Goal: Information Seeking & Learning: Learn about a topic

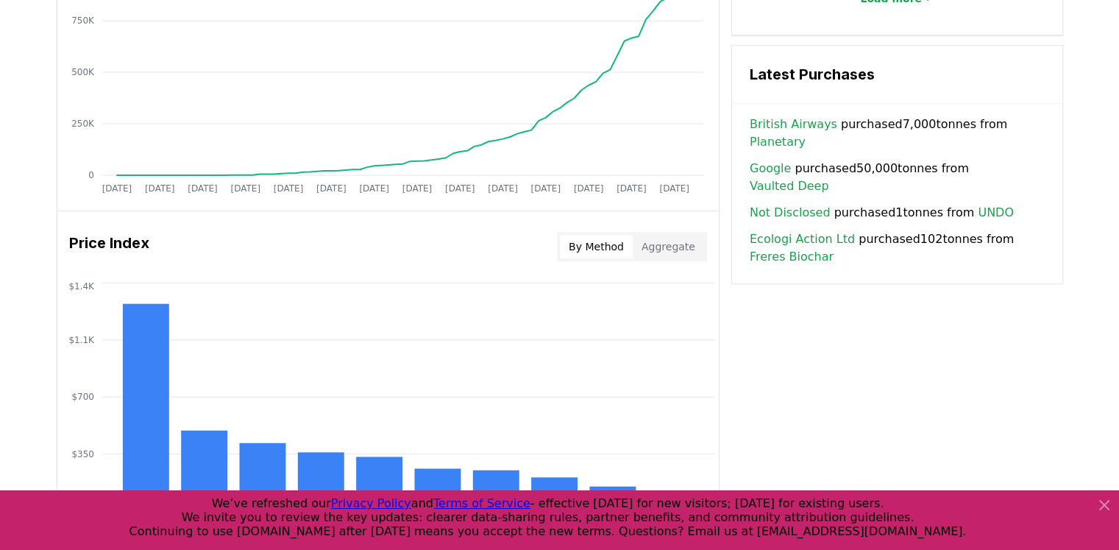
scroll to position [992, 0]
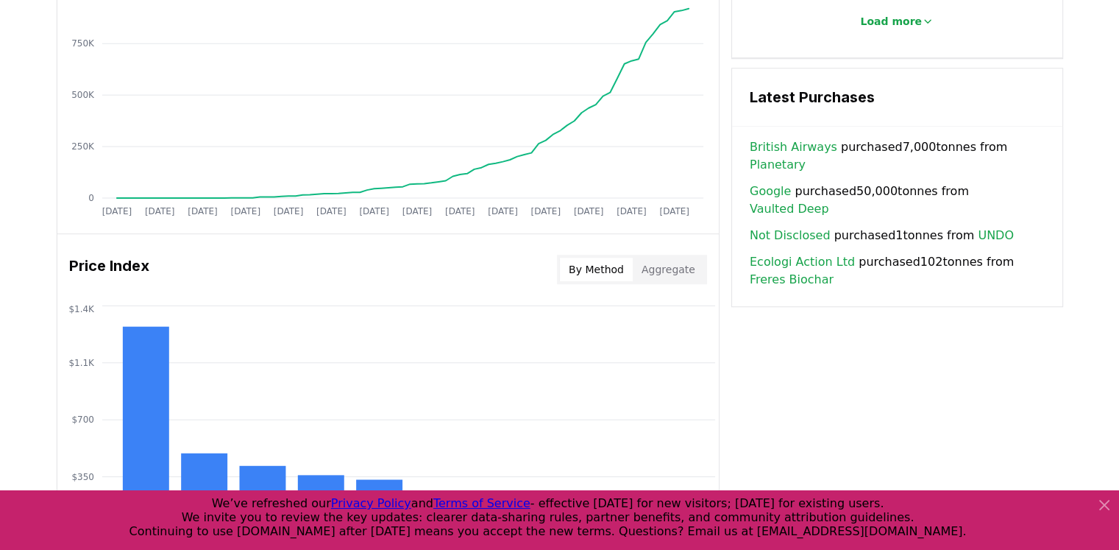
click at [668, 273] on button "Aggregate" at bounding box center [668, 269] width 71 height 24
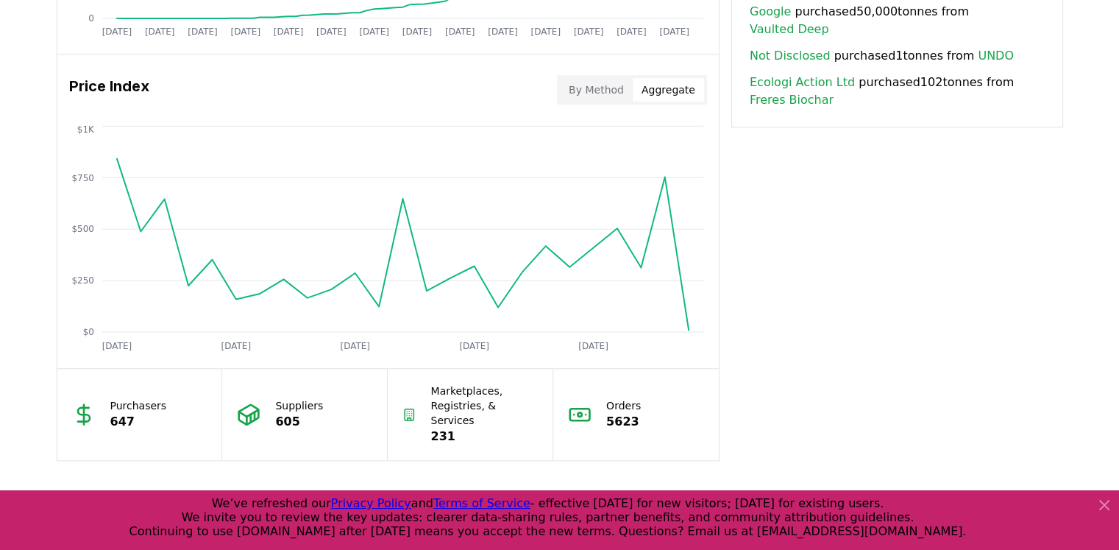
scroll to position [1213, 0]
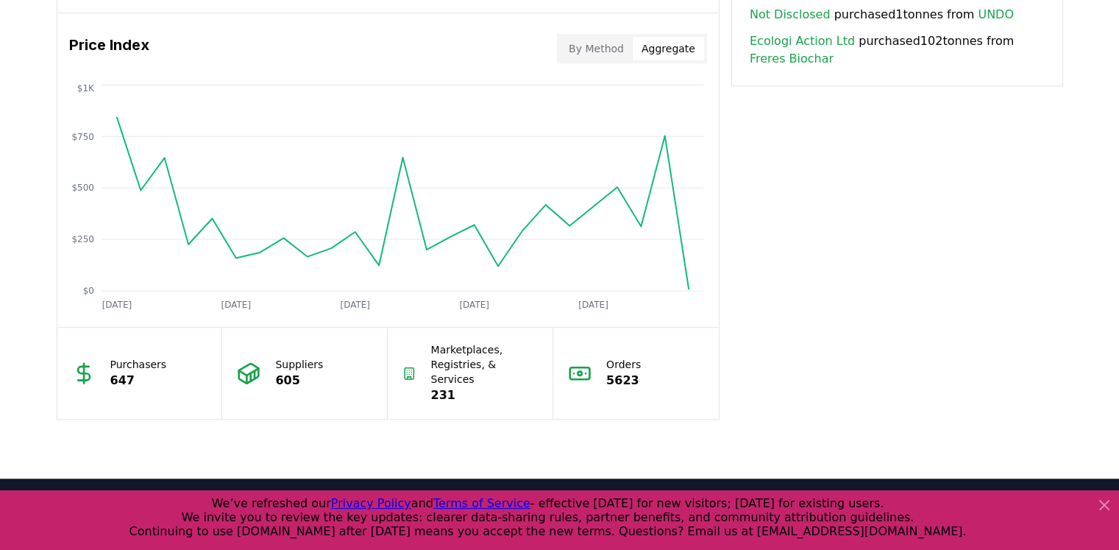
click at [144, 359] on p "Purchasers" at bounding box center [138, 364] width 57 height 15
drag, startPoint x: 141, startPoint y: 371, endPoint x: 107, endPoint y: 374, distance: 34.0
click at [107, 374] on div "Purchasers 647" at bounding box center [140, 372] width 166 height 91
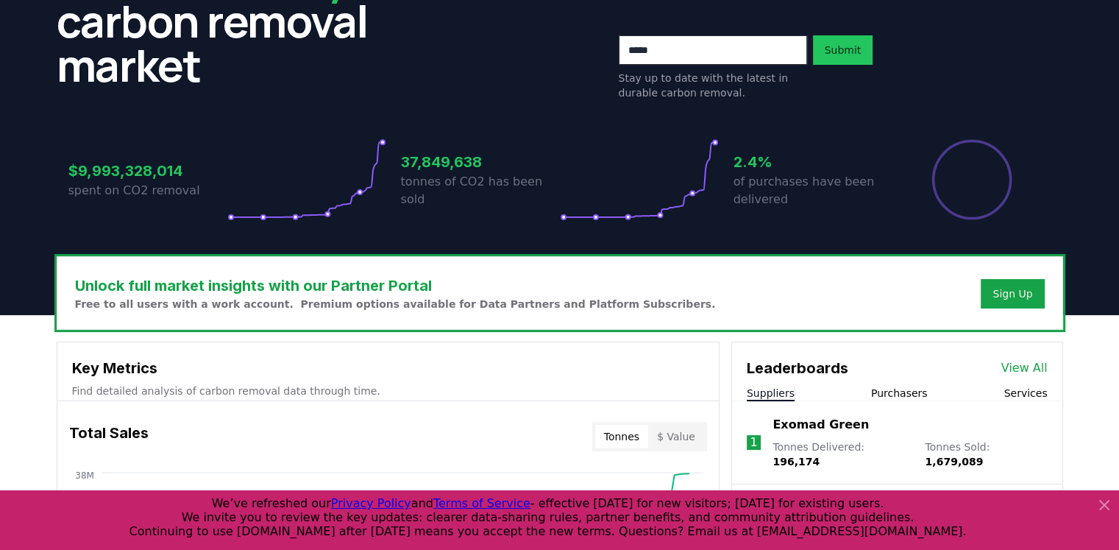
scroll to position [330, 0]
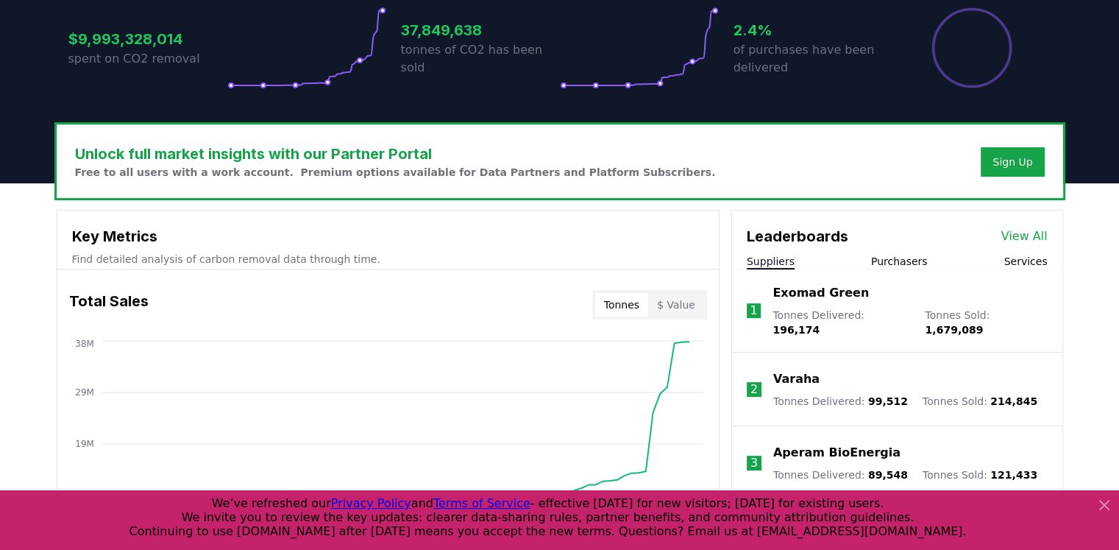
click at [1100, 506] on icon at bounding box center [1104, 505] width 18 height 18
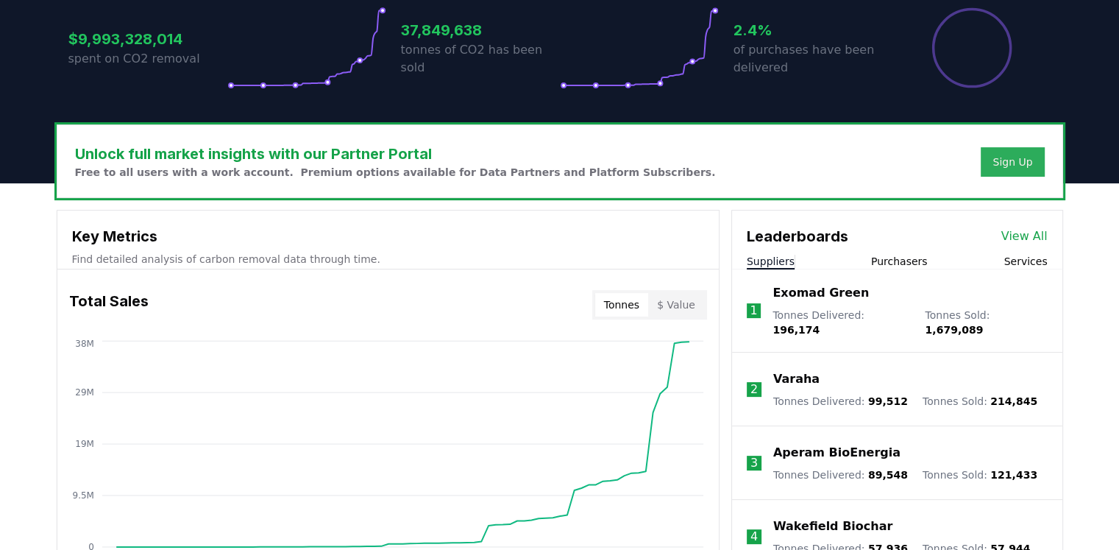
click at [1020, 162] on div "Sign Up" at bounding box center [1012, 161] width 40 height 15
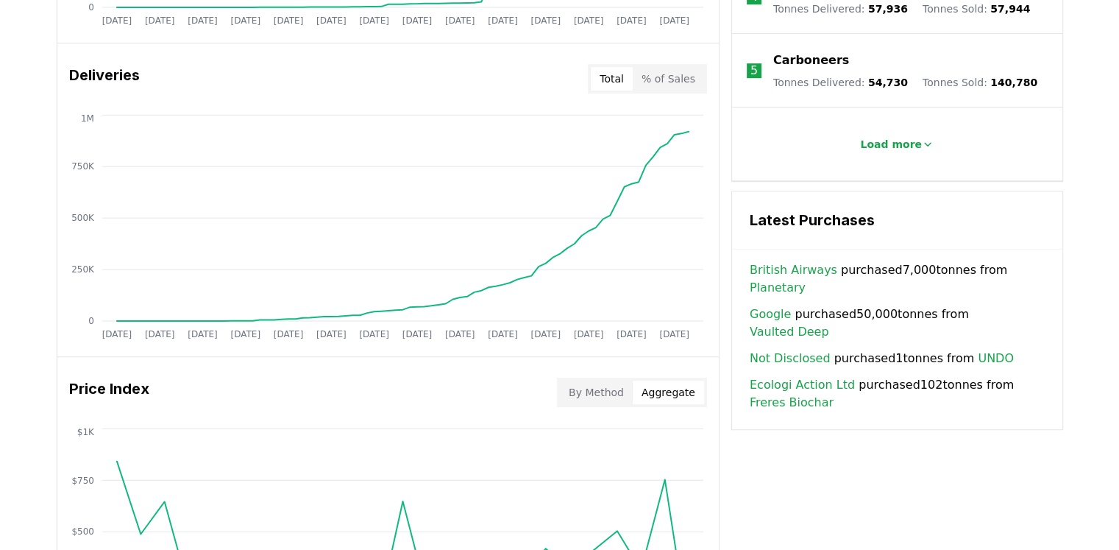
scroll to position [845, 0]
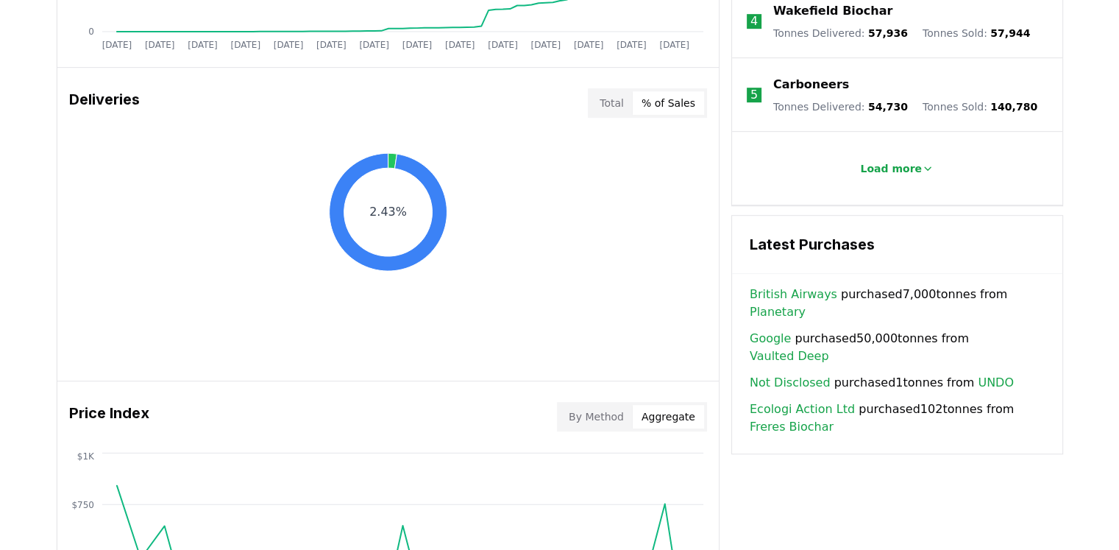
click at [674, 107] on button "% of Sales" at bounding box center [668, 103] width 71 height 24
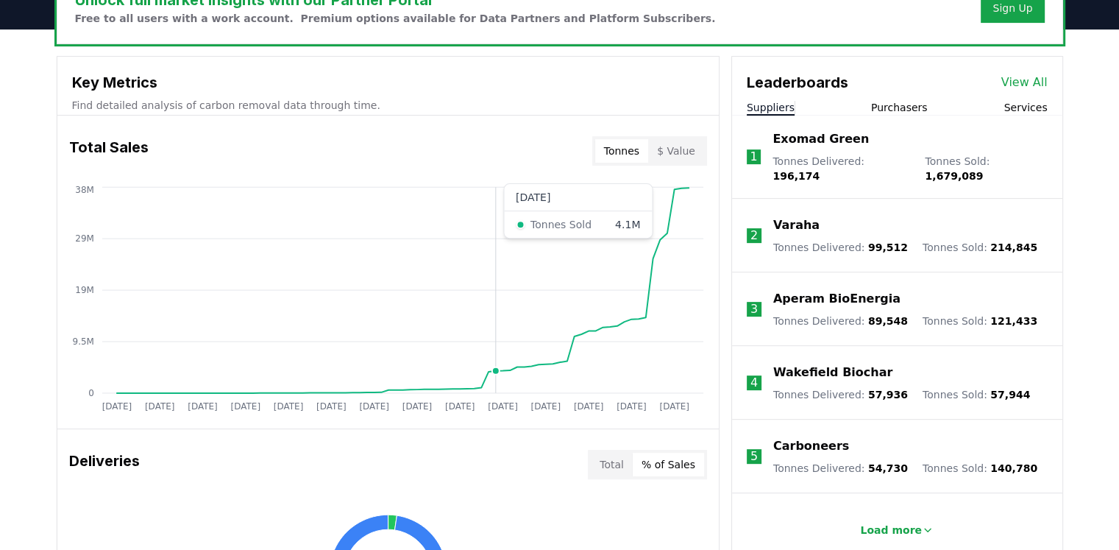
scroll to position [404, 0]
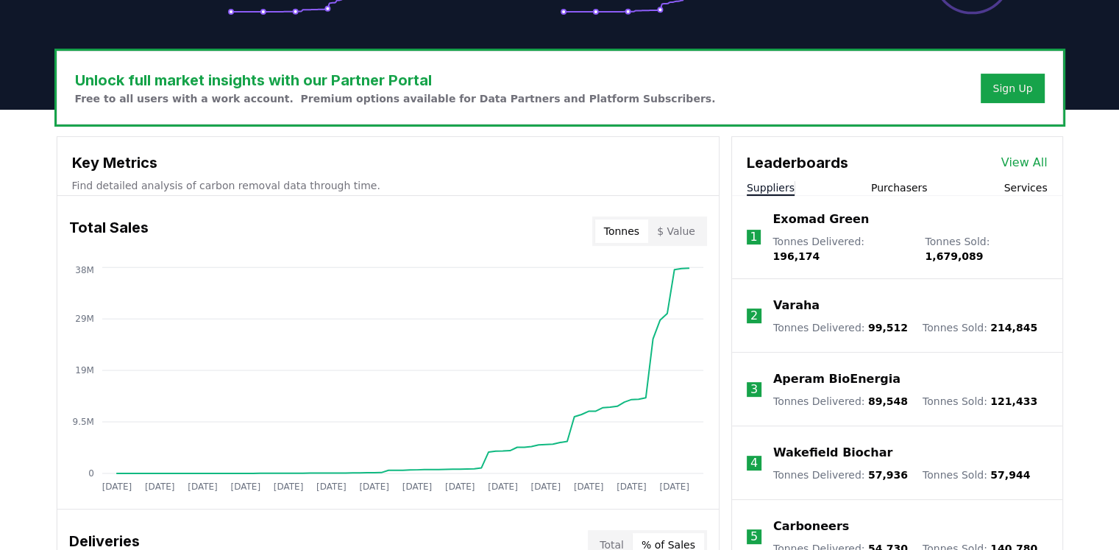
click at [686, 230] on button "$ Value" at bounding box center [676, 231] width 56 height 24
click at [641, 227] on button "Tonnes" at bounding box center [621, 231] width 53 height 24
click at [697, 227] on button "$ Value" at bounding box center [676, 231] width 56 height 24
click at [630, 227] on button "Tonnes" at bounding box center [621, 231] width 53 height 24
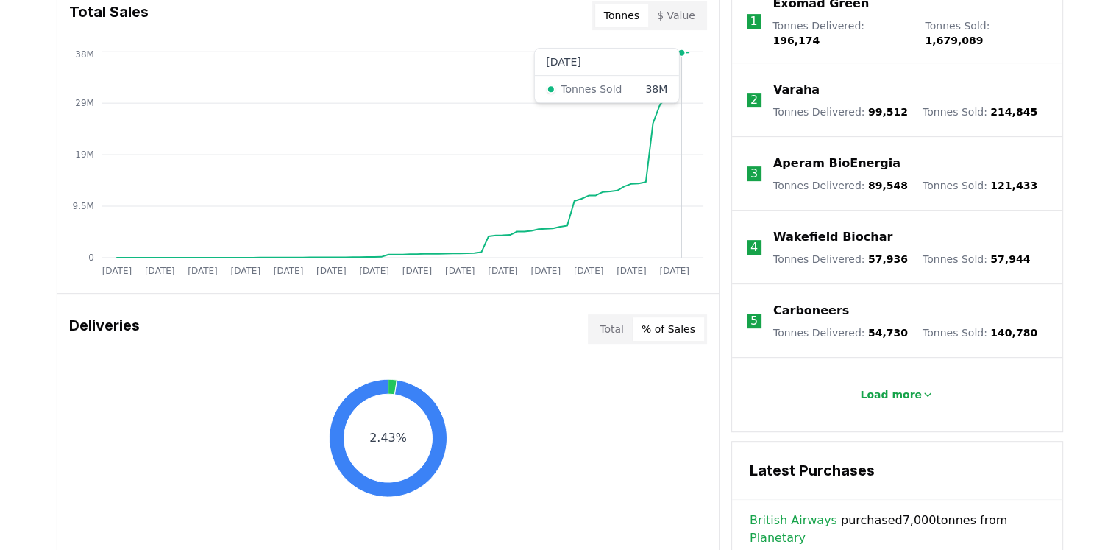
scroll to position [698, 0]
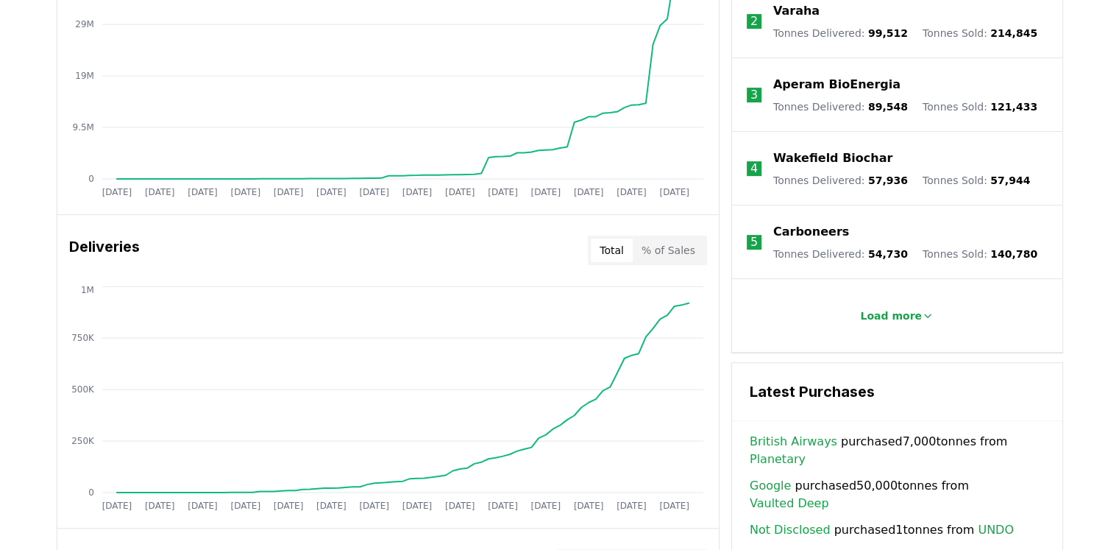
click at [604, 244] on button "Total" at bounding box center [612, 250] width 42 height 24
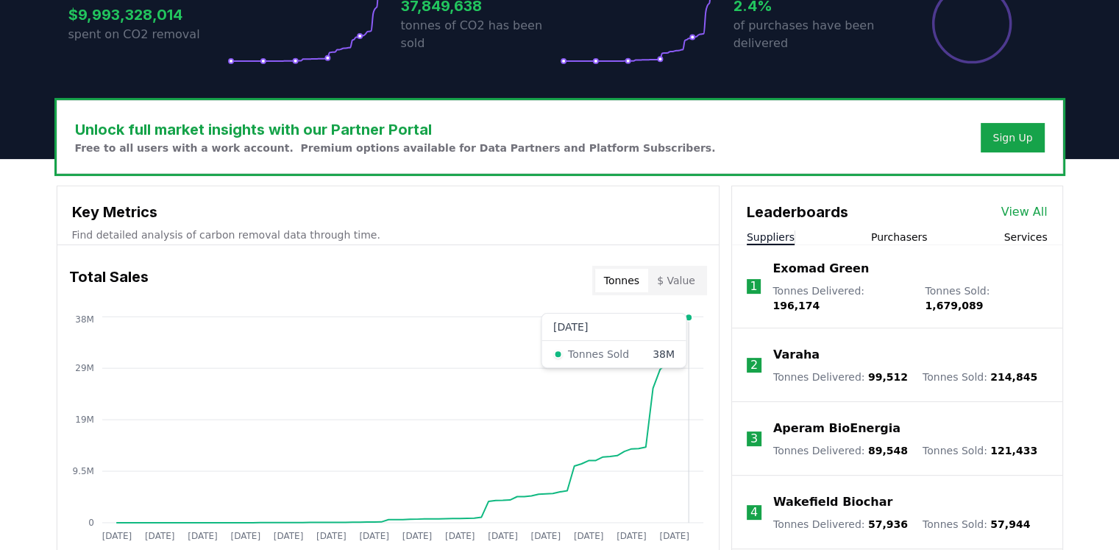
scroll to position [330, 0]
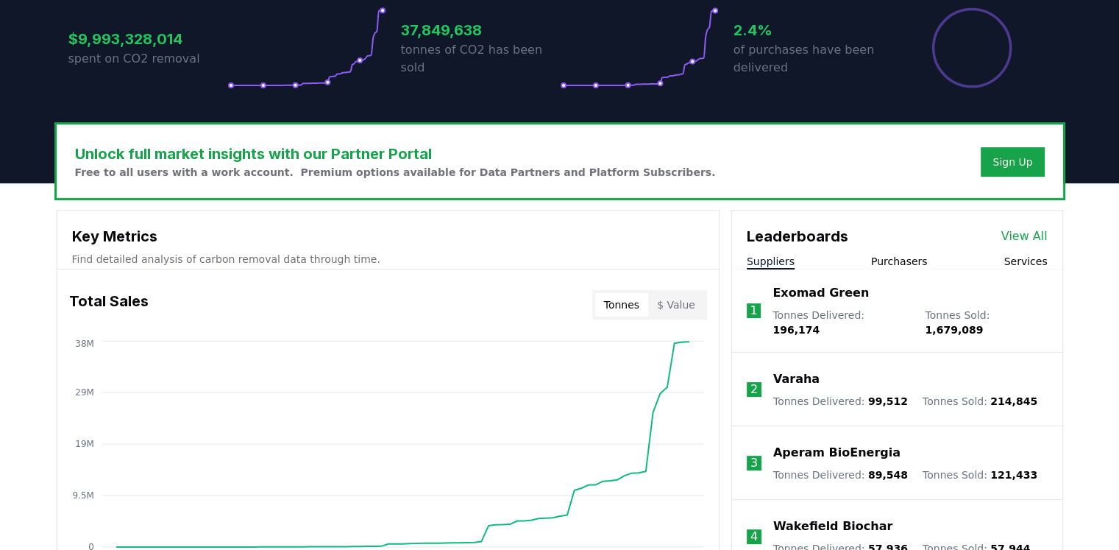
click at [777, 259] on button "Suppliers" at bounding box center [771, 261] width 48 height 15
click at [903, 255] on button "Purchasers" at bounding box center [899, 261] width 57 height 15
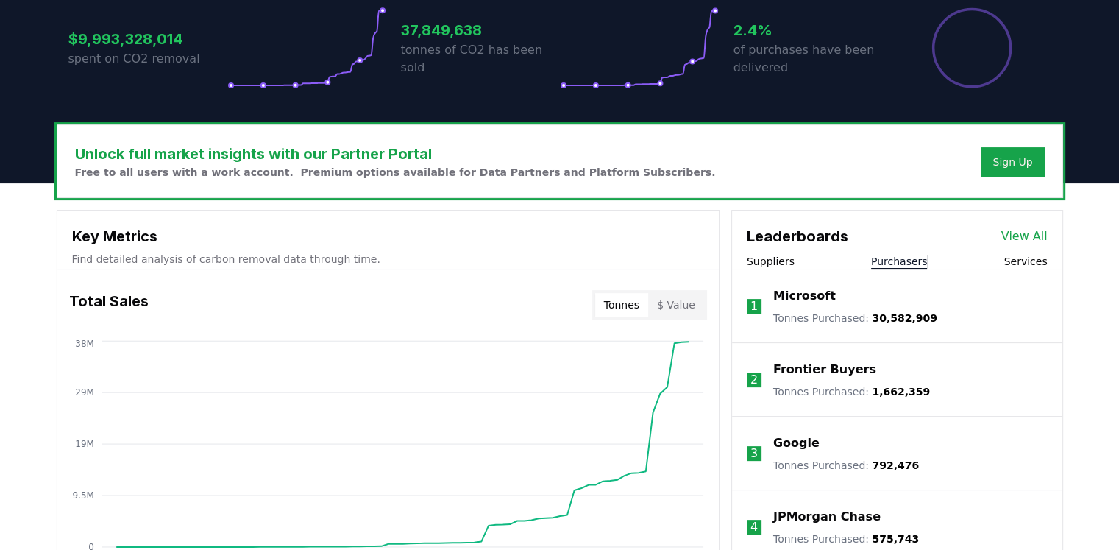
click at [876, 313] on span "30,582,909" at bounding box center [904, 318] width 65 height 12
click at [1021, 257] on button "Services" at bounding box center [1024, 261] width 43 height 15
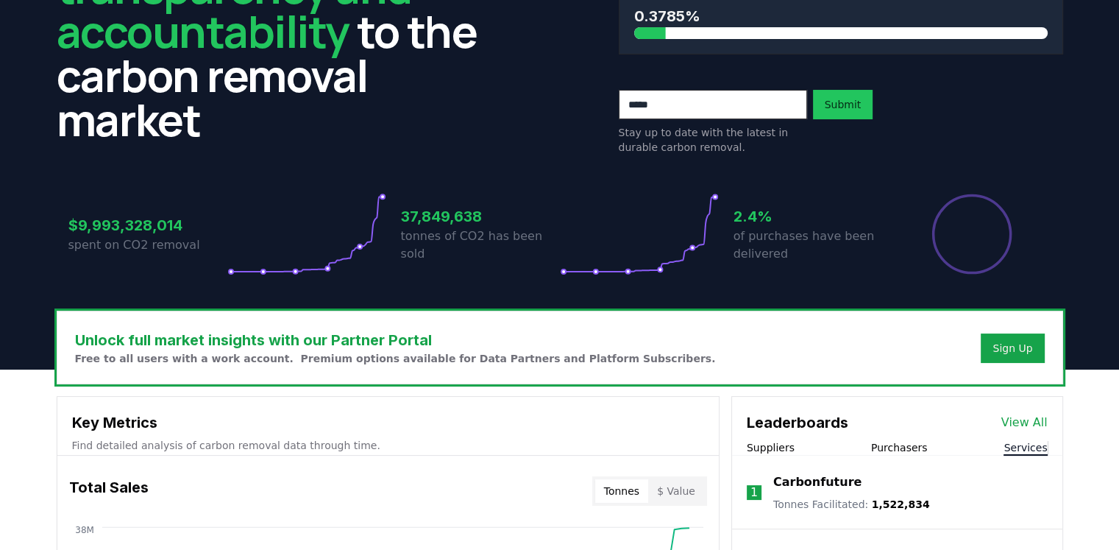
scroll to position [0, 0]
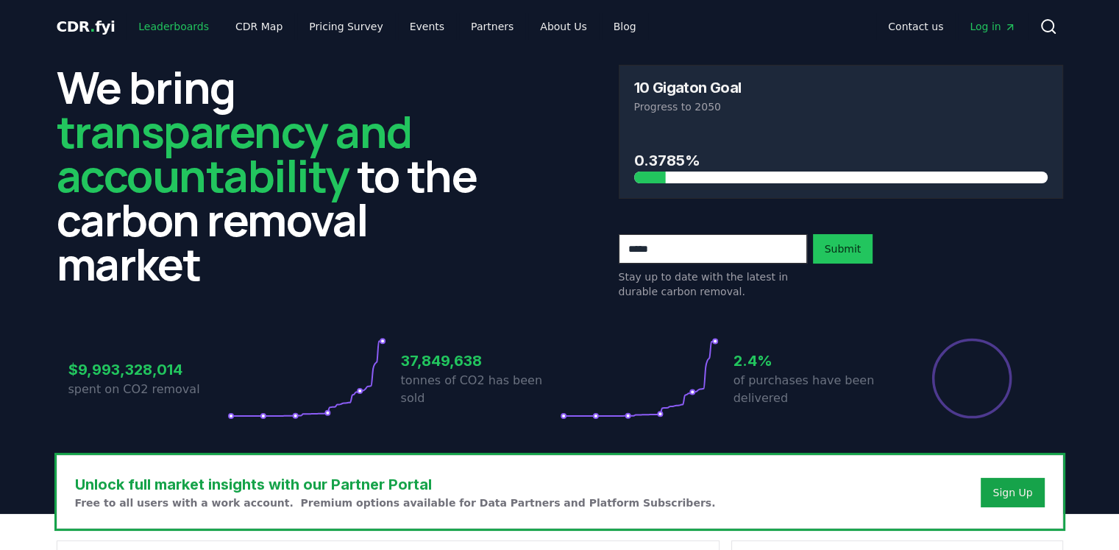
click at [165, 27] on link "Leaderboards" at bounding box center [174, 26] width 94 height 26
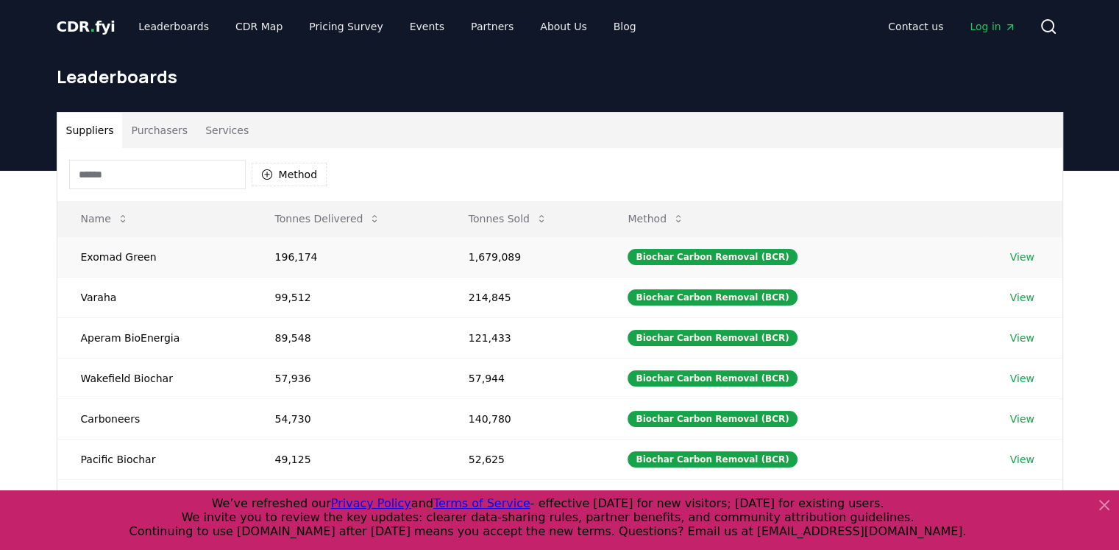
click at [1018, 254] on link "View" at bounding box center [1022, 256] width 24 height 15
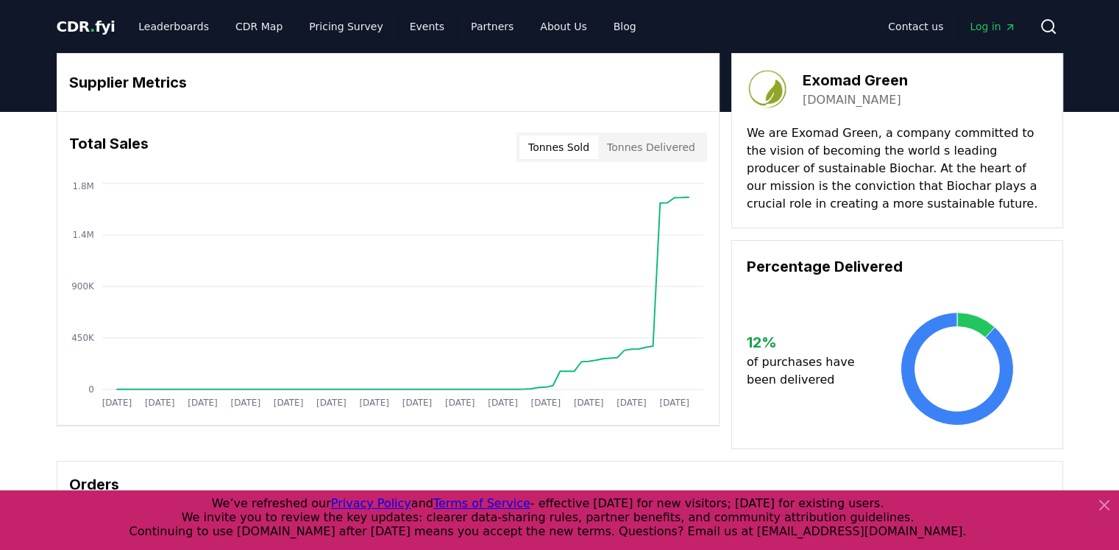
click at [1102, 503] on icon at bounding box center [1104, 504] width 9 height 9
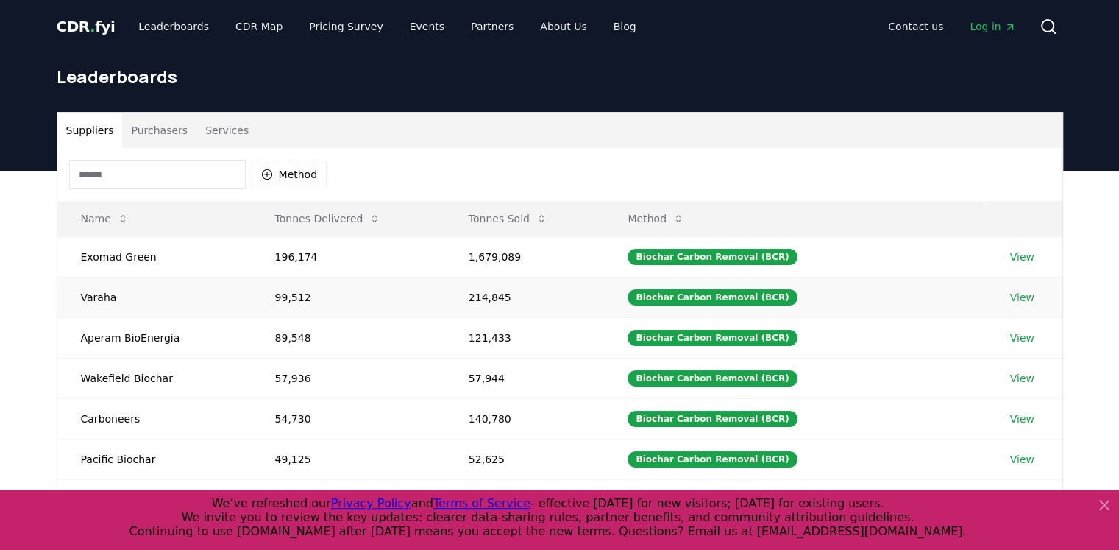
click at [1012, 292] on link "View" at bounding box center [1022, 297] width 24 height 15
click at [169, 26] on link "Leaderboards" at bounding box center [174, 26] width 94 height 26
click at [246, 26] on link "CDR Map" at bounding box center [259, 26] width 71 height 26
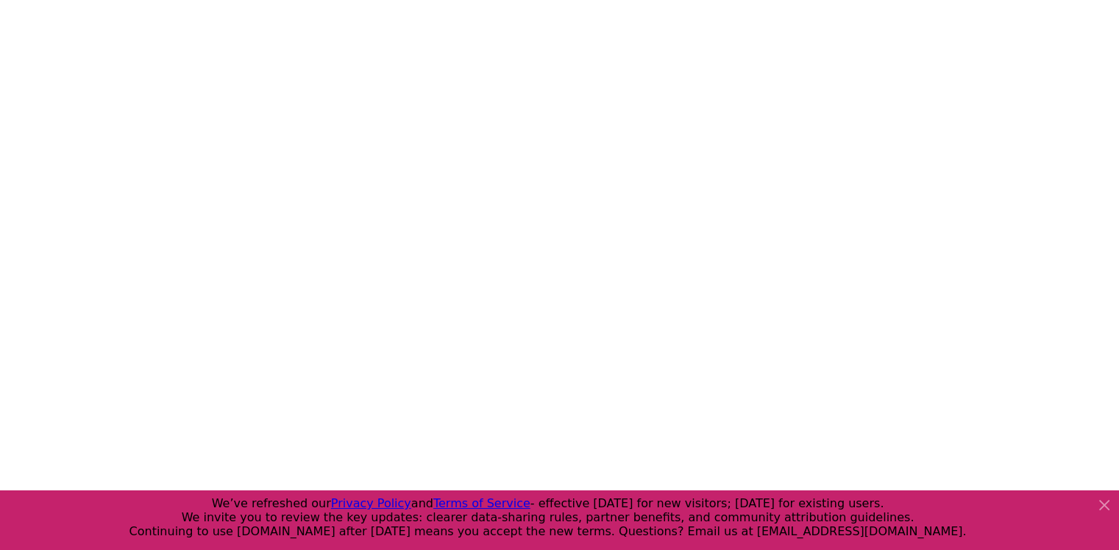
scroll to position [232, 0]
click at [1081, 131] on div at bounding box center [559, 275] width 1119 height 550
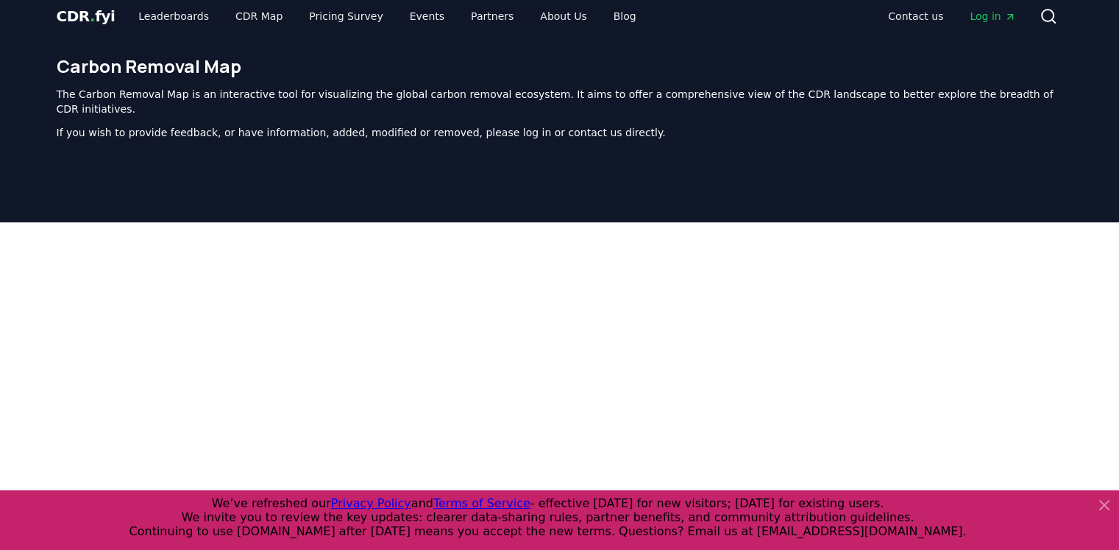
scroll to position [0, 0]
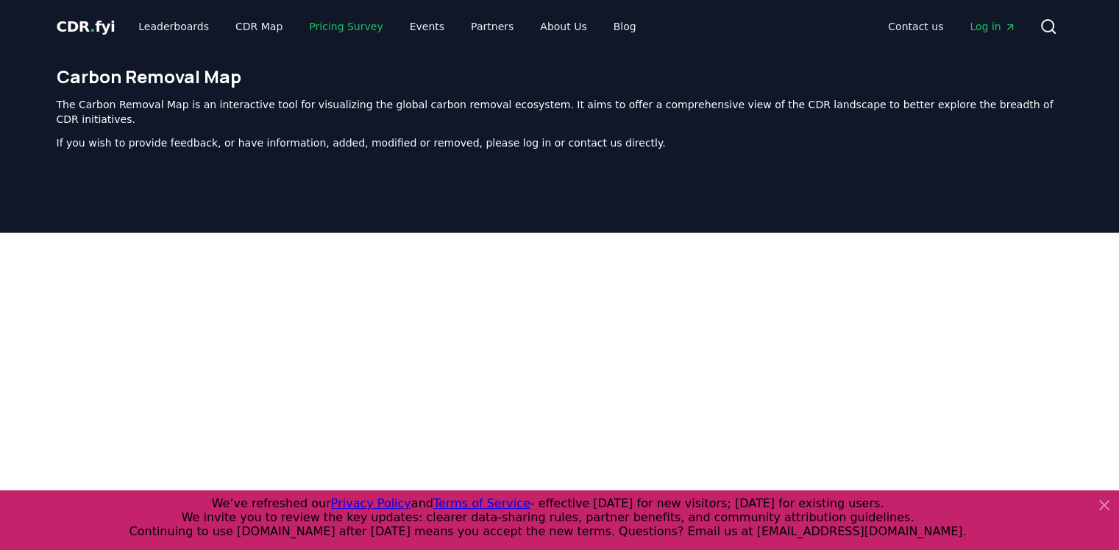
click at [333, 30] on link "Pricing Survey" at bounding box center [345, 26] width 97 height 26
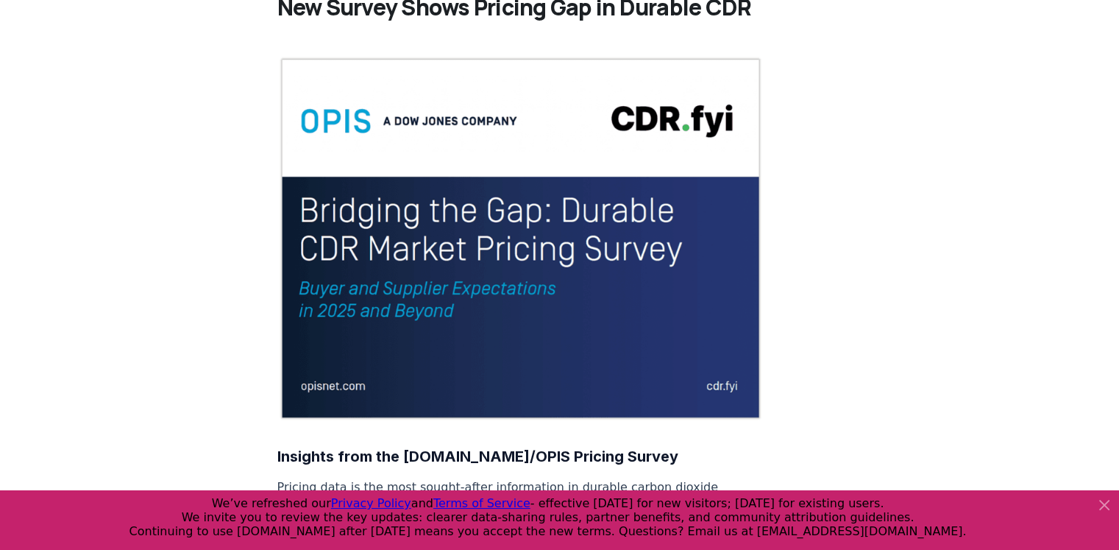
scroll to position [294, 0]
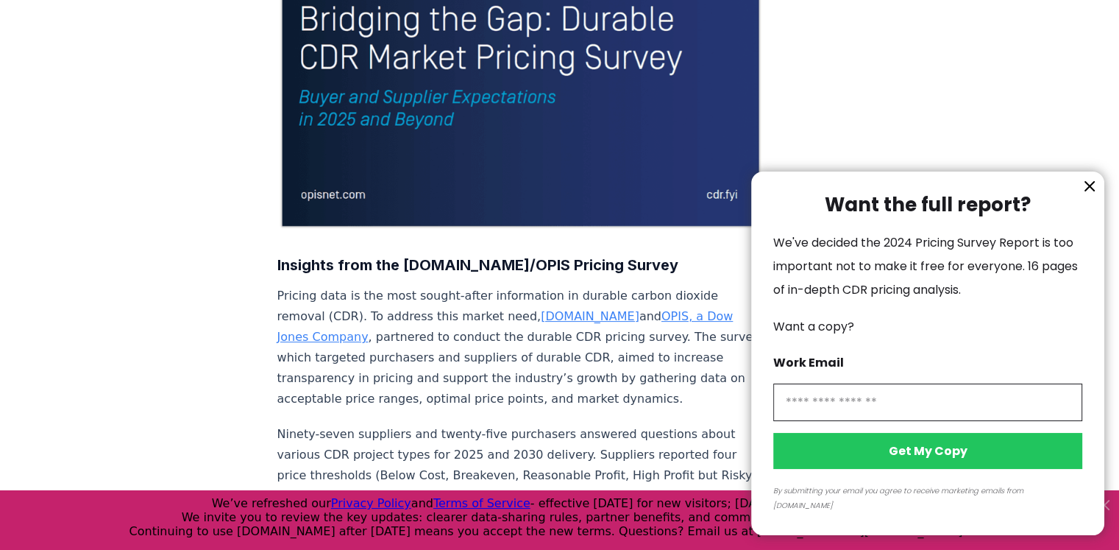
click at [883, 419] on input "information" at bounding box center [927, 402] width 309 height 38
type input "**********"
click at [945, 466] on button "Get My Copy" at bounding box center [927, 451] width 309 height 36
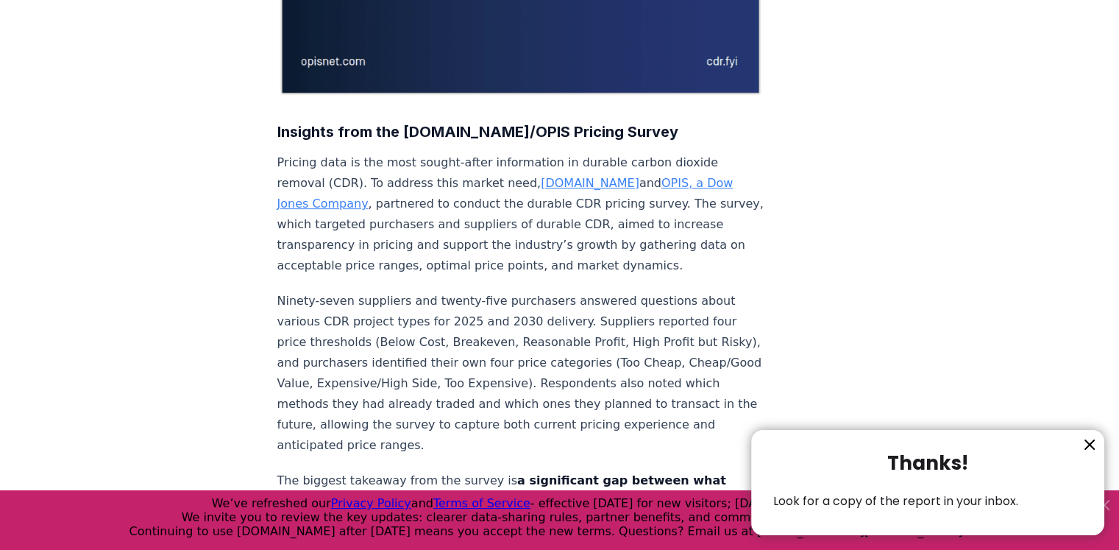
scroll to position [0, 0]
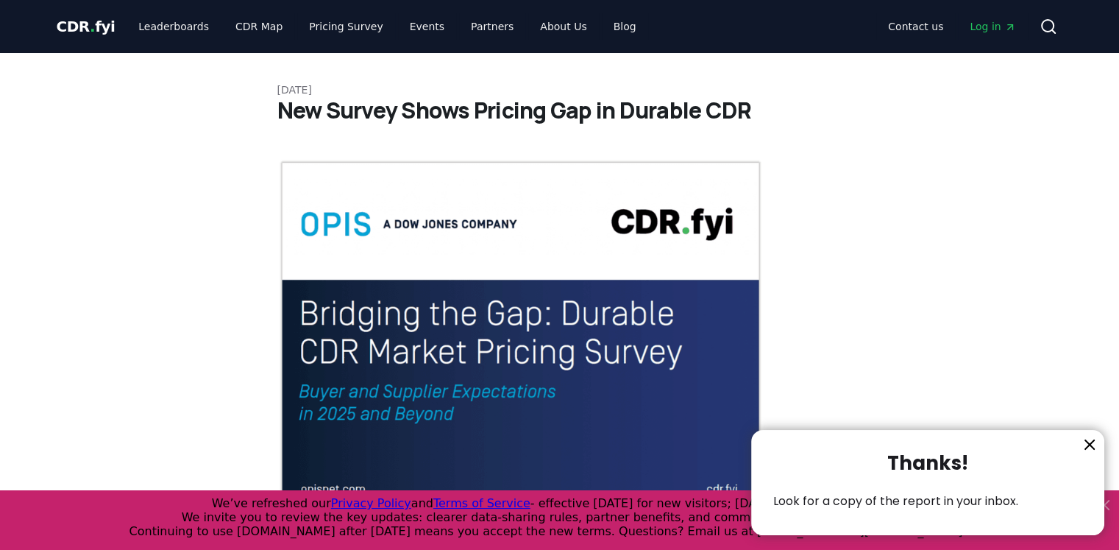
click at [410, 25] on div at bounding box center [559, 275] width 1119 height 550
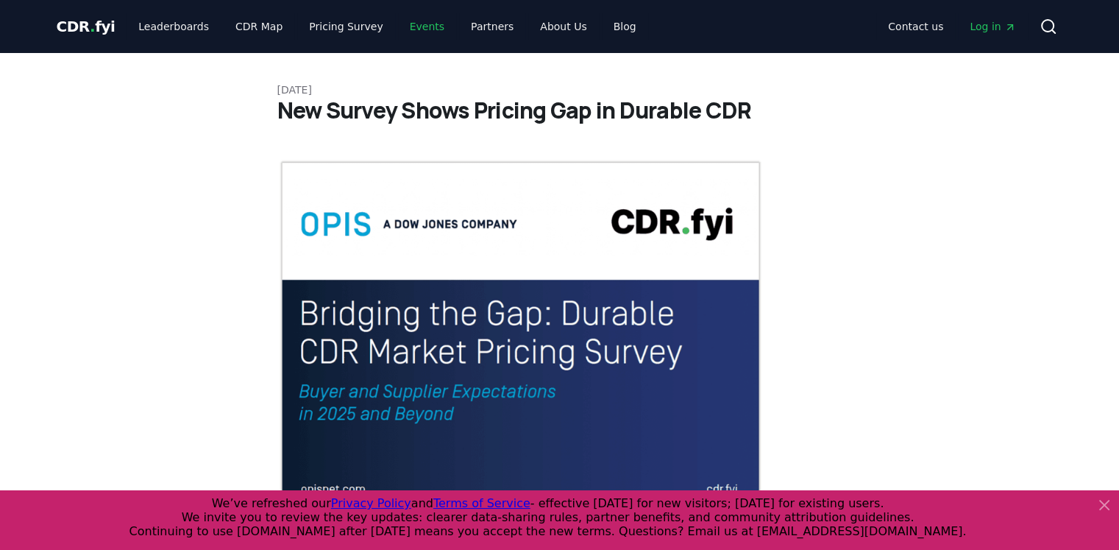
click at [406, 26] on link "Events" at bounding box center [427, 26] width 58 height 26
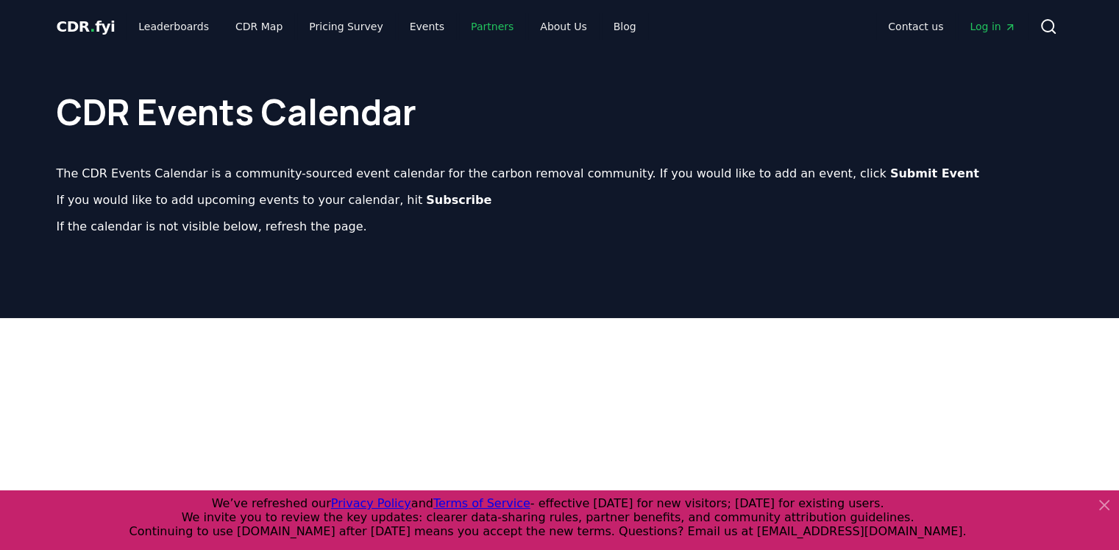
click at [477, 29] on link "Partners" at bounding box center [492, 26] width 66 height 26
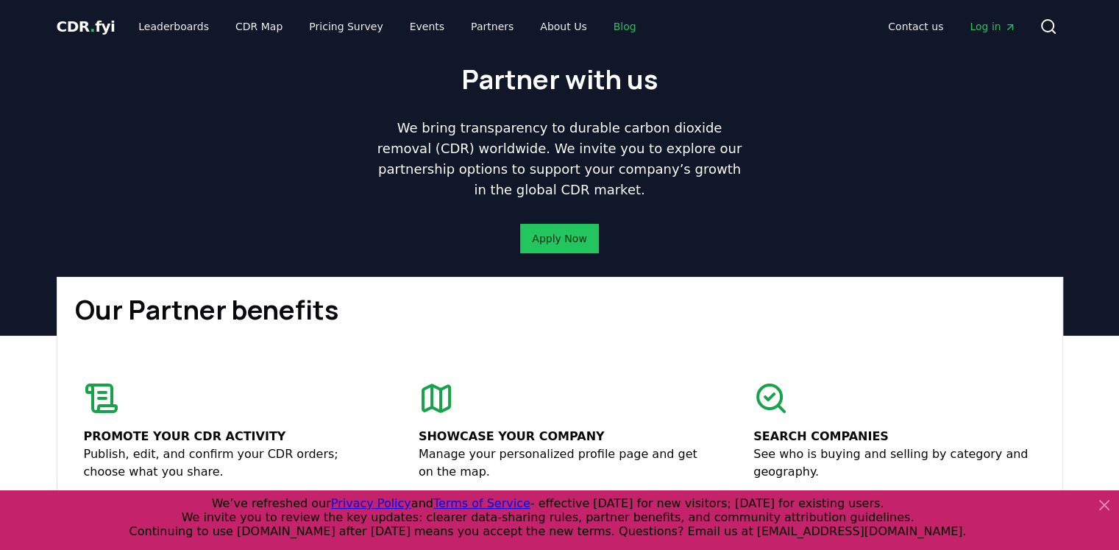
click at [602, 30] on link "Blog" at bounding box center [625, 26] width 46 height 26
click at [602, 27] on link "Blog" at bounding box center [625, 26] width 46 height 26
click at [1104, 501] on icon at bounding box center [1104, 505] width 18 height 18
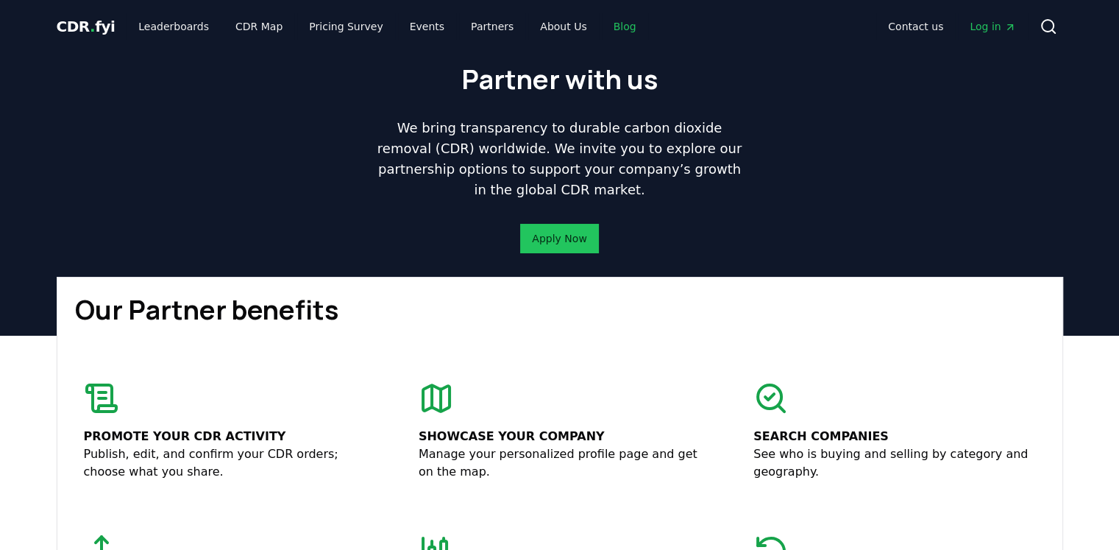
click at [602, 27] on link "Blog" at bounding box center [625, 26] width 46 height 26
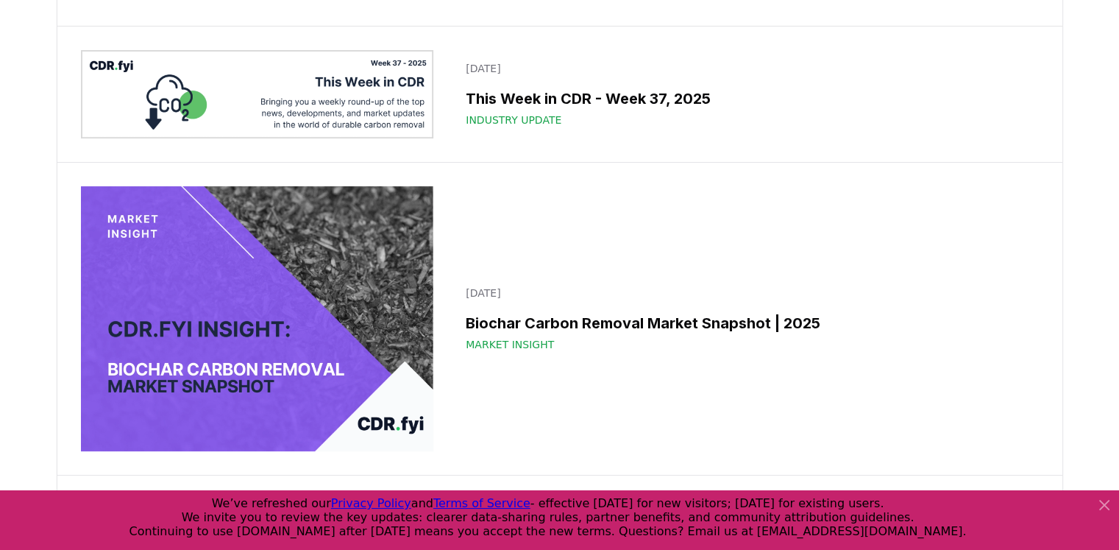
scroll to position [221, 0]
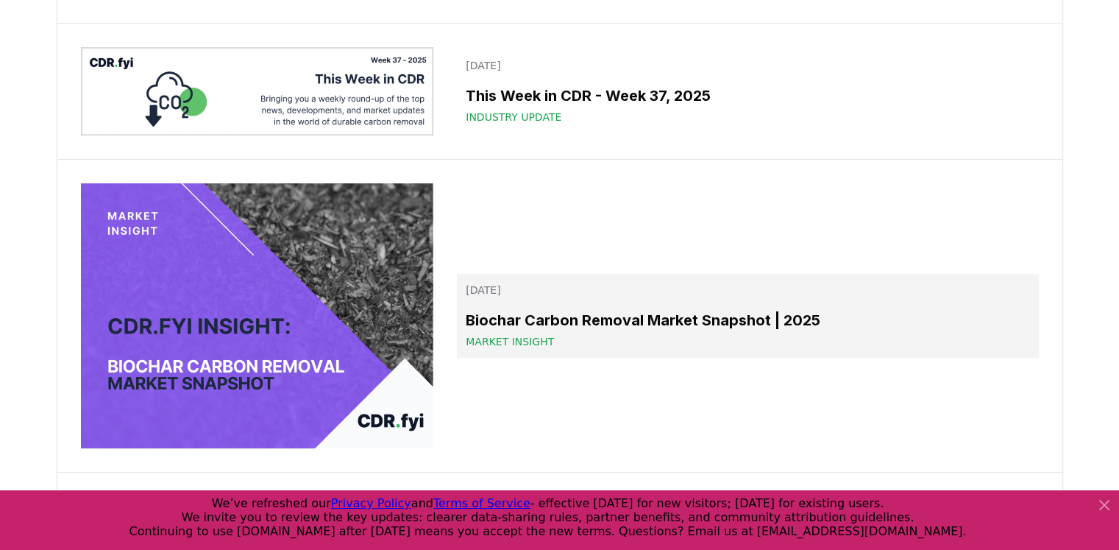
click at [554, 331] on h3 "Biochar Carbon Removal Market Snapshot | 2025" at bounding box center [747, 320] width 563 height 22
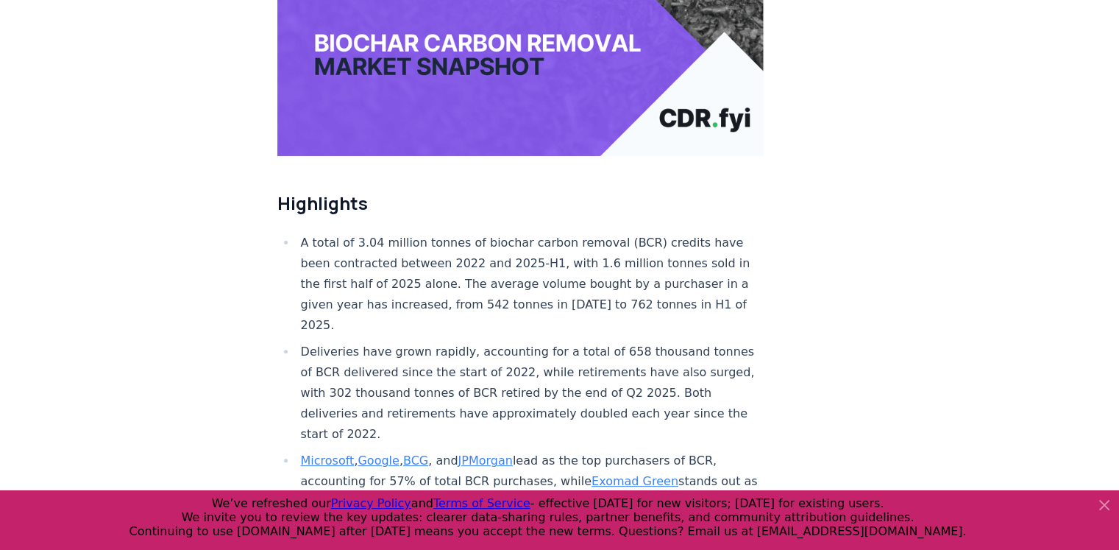
scroll to position [441, 0]
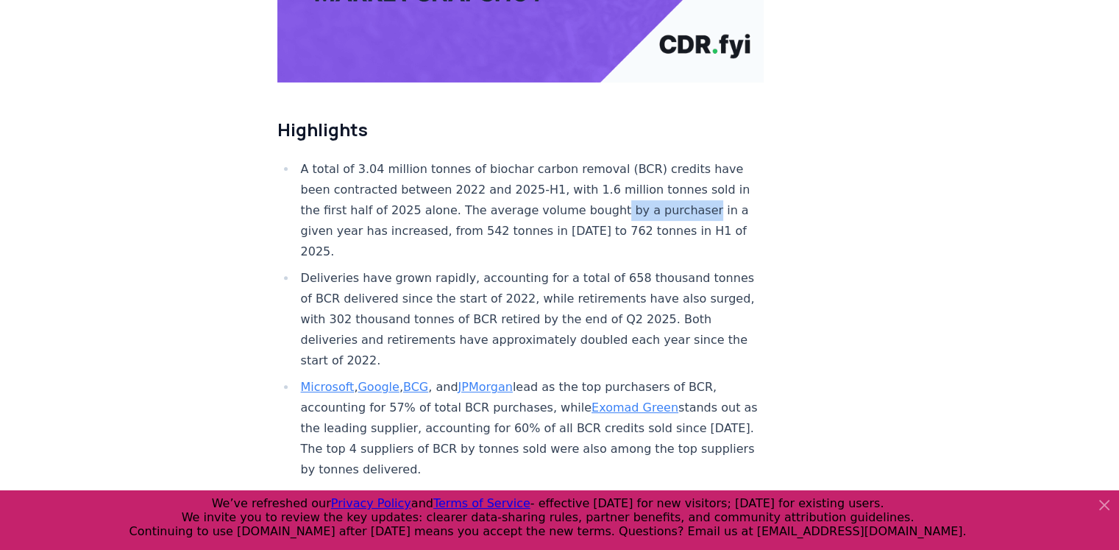
drag, startPoint x: 692, startPoint y: 166, endPoint x: 609, endPoint y: 160, distance: 83.3
click at [609, 160] on li "A total of 3.04 million tonnes of biochar carbon removal (BCR) credits have bee…" at bounding box center [530, 210] width 468 height 103
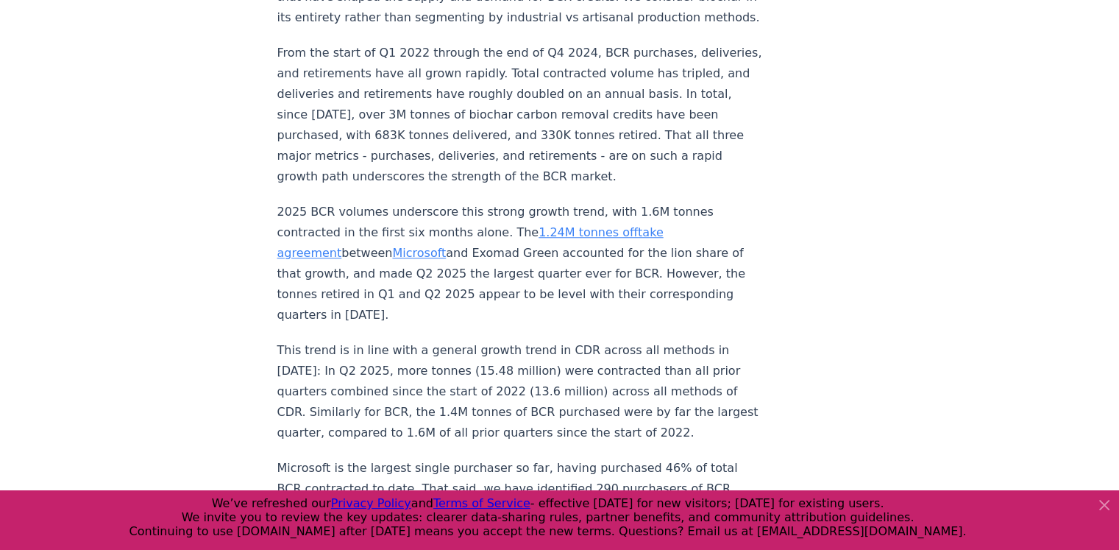
scroll to position [1251, 0]
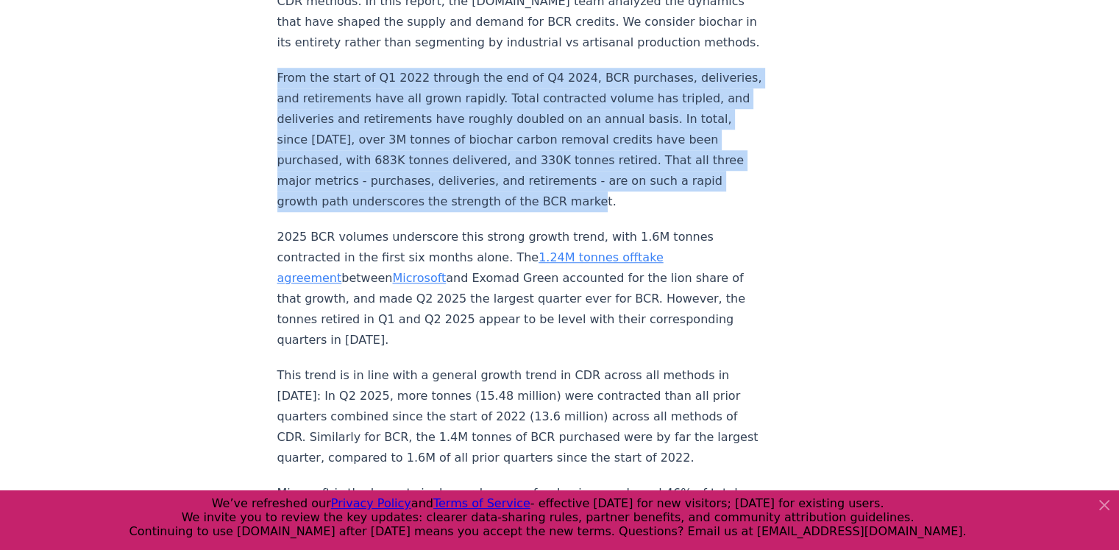
drag, startPoint x: 277, startPoint y: 28, endPoint x: 697, endPoint y: 159, distance: 440.0
click at [697, 159] on p "From the start of Q1 2022 through the end of Q4 2024, BCR purchases, deliveries…" at bounding box center [520, 140] width 487 height 144
copy p "From the start of Q1 2022 through the end of Q4 2024, BCR purchases, deliveries…"
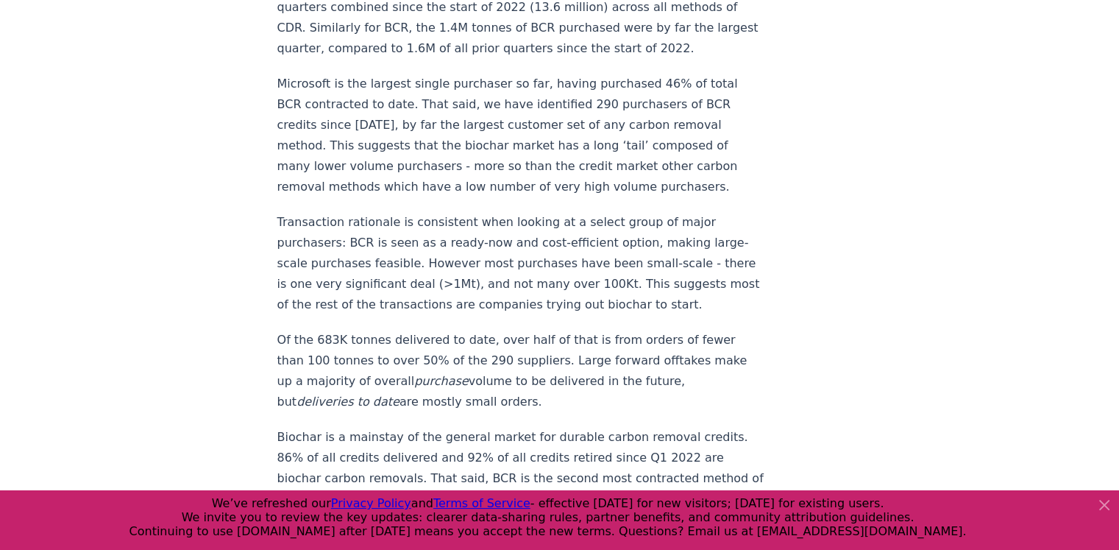
scroll to position [1692, 0]
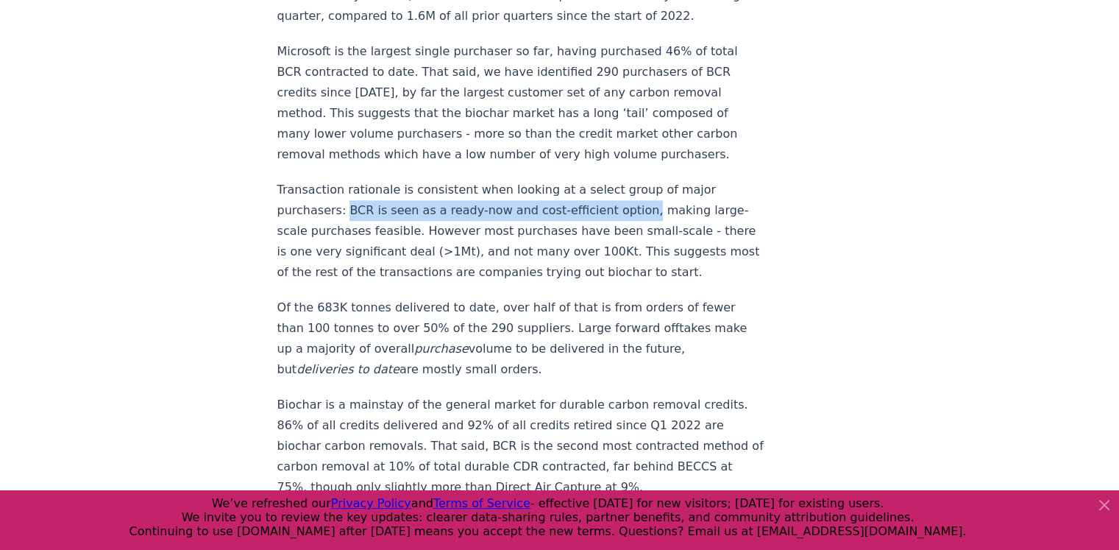
drag, startPoint x: 624, startPoint y: 166, endPoint x: 341, endPoint y: 160, distance: 282.5
click at [341, 179] on p "Transaction rationale is consistent when looking at a select group of major pur…" at bounding box center [520, 230] width 487 height 103
click at [437, 188] on p "Transaction rationale is consistent when looking at a select group of major pur…" at bounding box center [520, 230] width 487 height 103
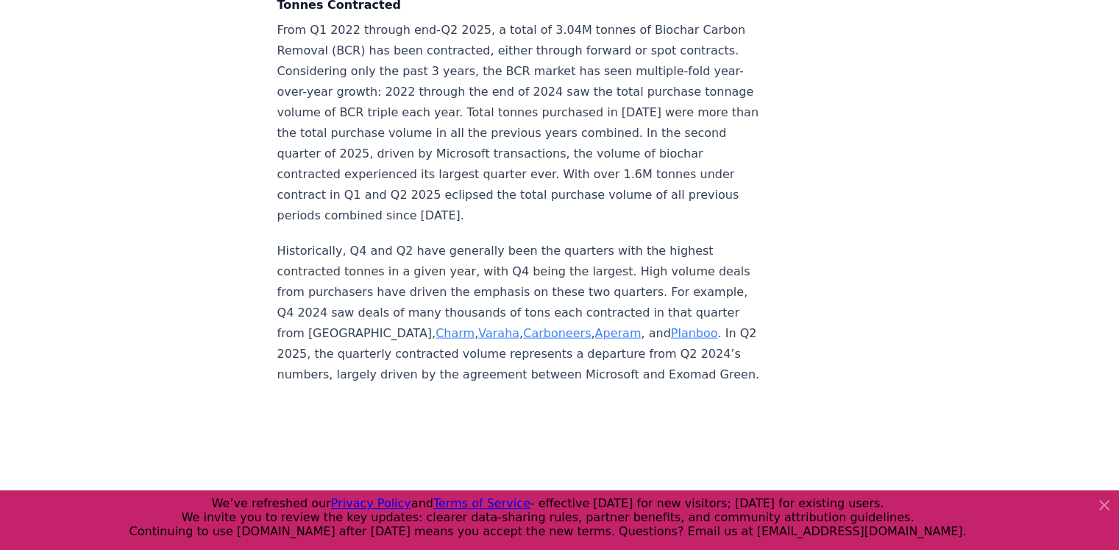
scroll to position [3163, 0]
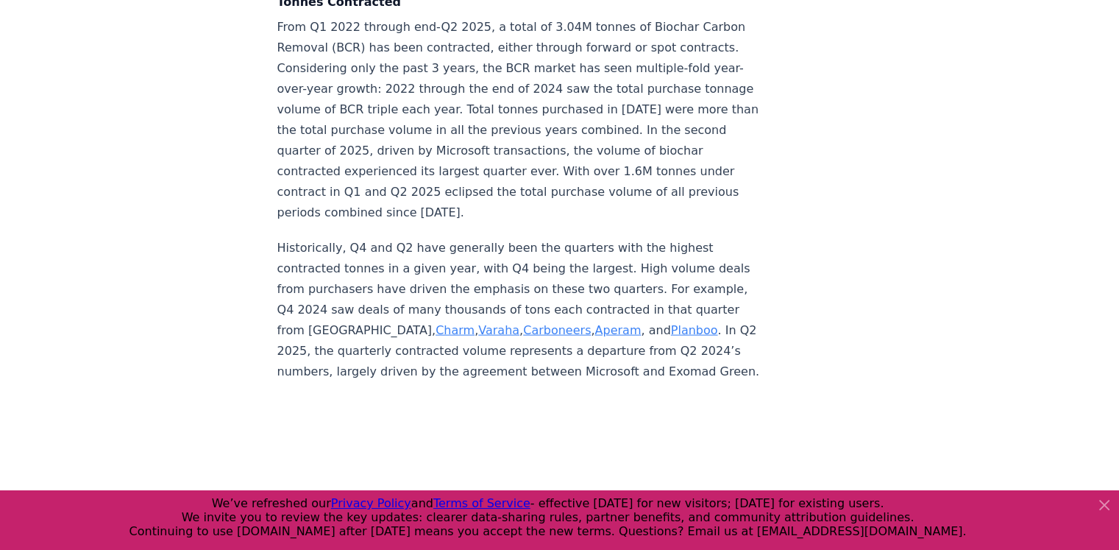
click at [1103, 504] on icon at bounding box center [1104, 504] width 9 height 9
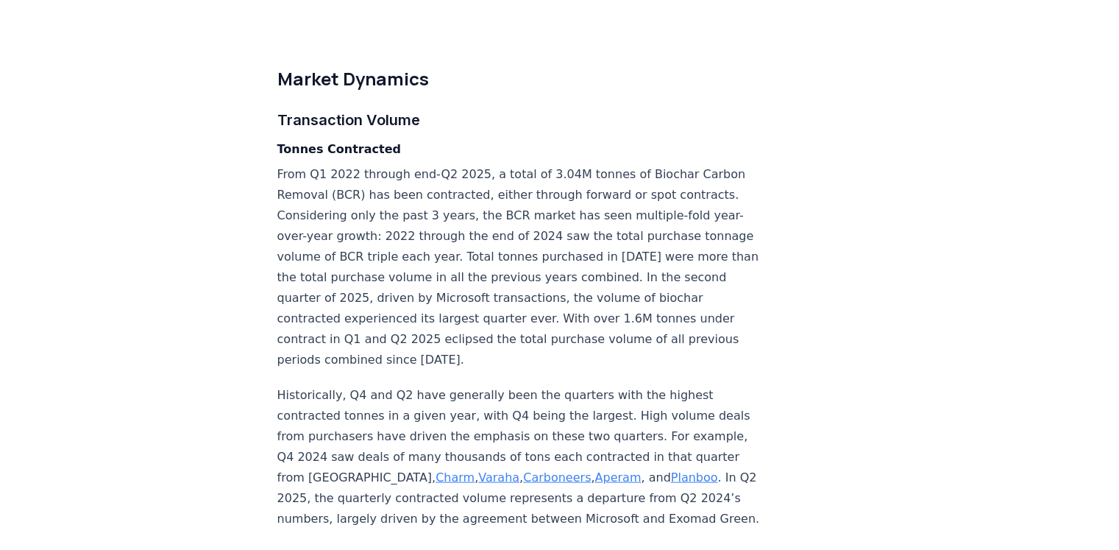
scroll to position [3090, 0]
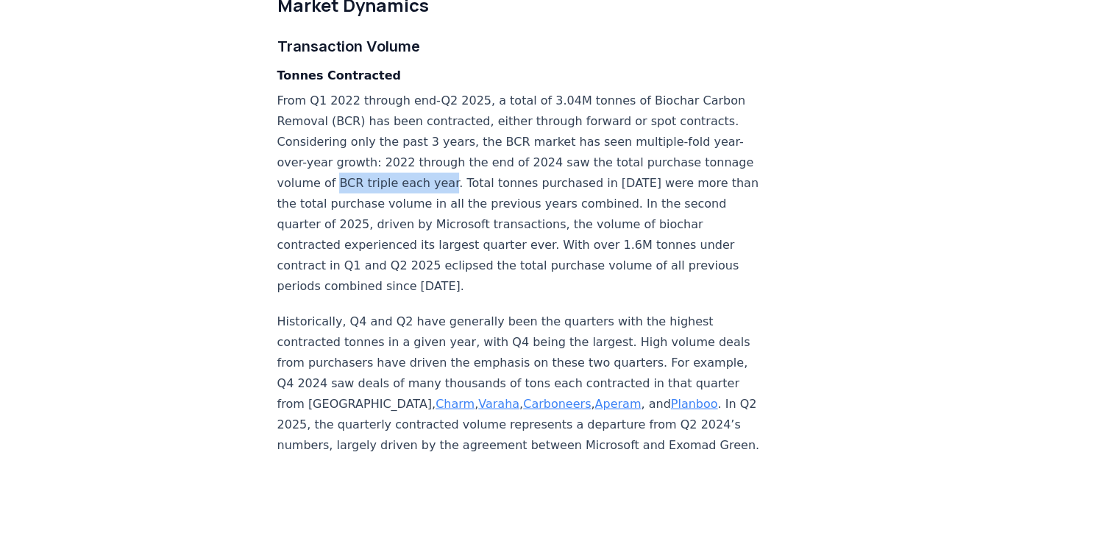
drag, startPoint x: 541, startPoint y: 159, endPoint x: 433, endPoint y: 165, distance: 107.6
click at [433, 165] on p "From Q1 2022 through end-Q2 2025, a total of 3.04M tonnes of Biochar Carbon Rem…" at bounding box center [520, 193] width 487 height 206
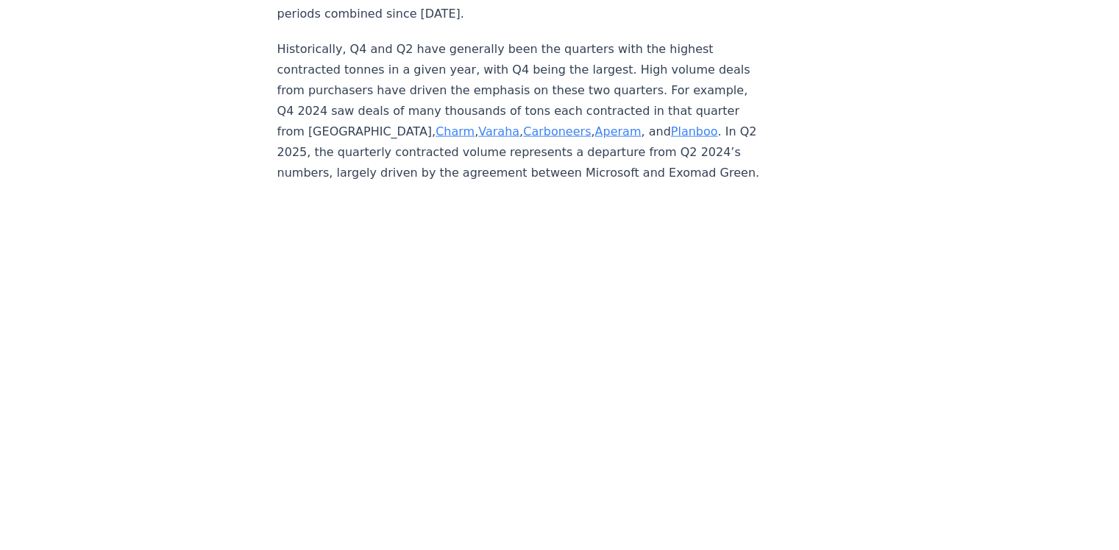
scroll to position [3384, 0]
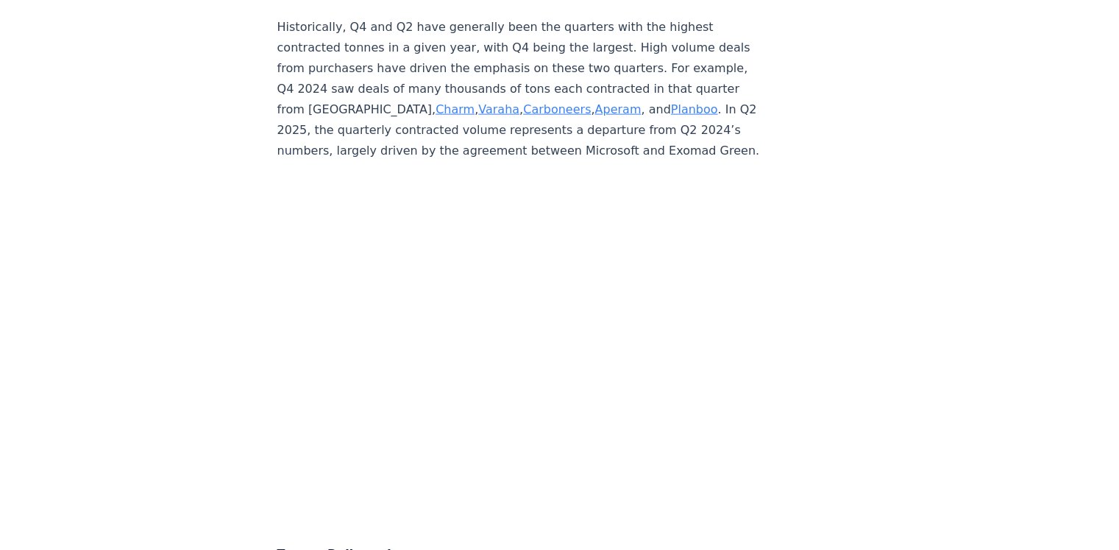
drag, startPoint x: 435, startPoint y: 182, endPoint x: 227, endPoint y: 207, distance: 209.6
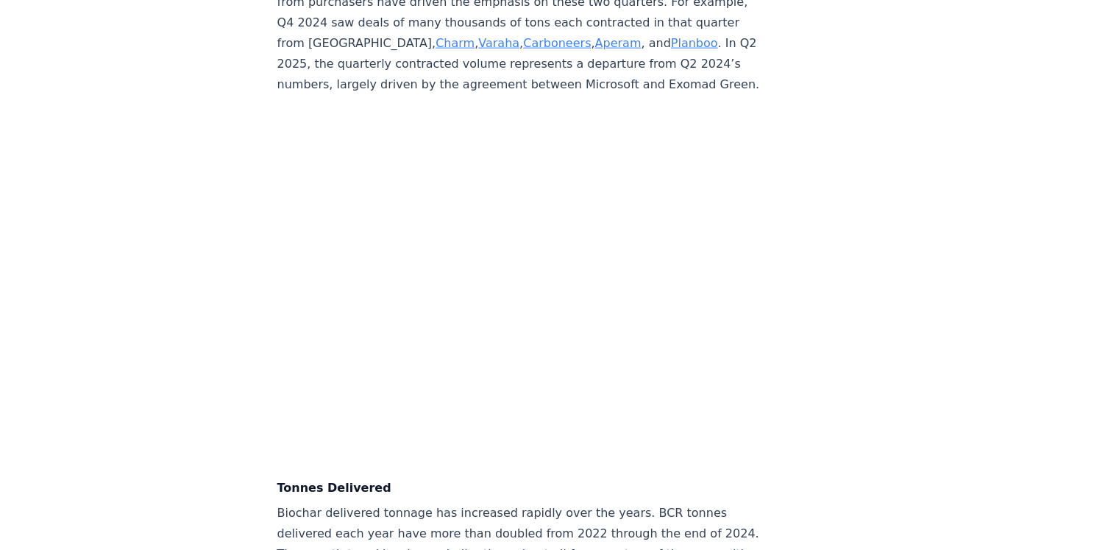
scroll to position [3310, 0]
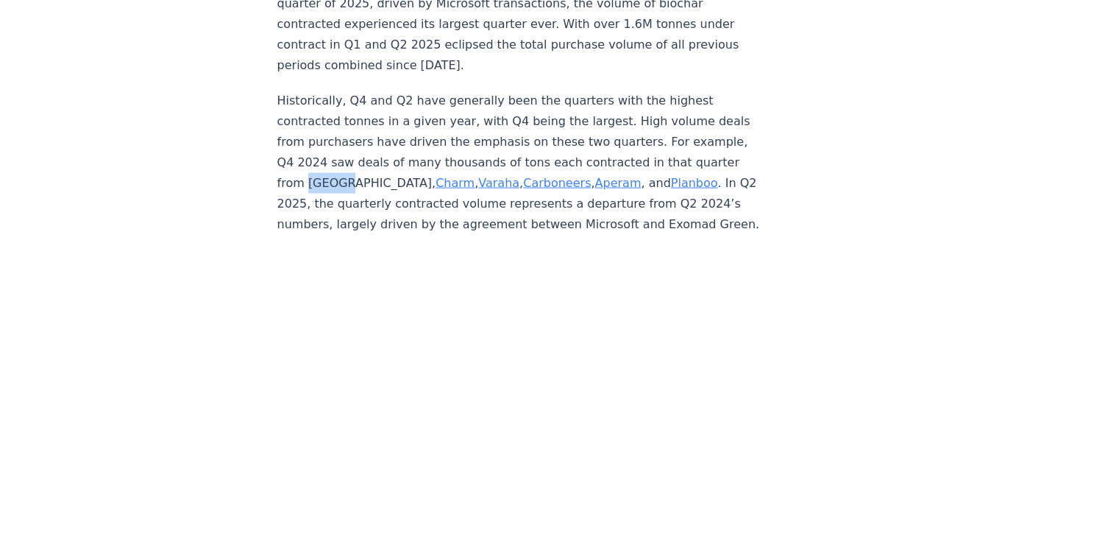
drag, startPoint x: 347, startPoint y: 153, endPoint x: 307, endPoint y: 161, distance: 41.3
click at [307, 161] on p "Historically, Q4 and Q2 have generally been the quarters with the highest contr…" at bounding box center [520, 162] width 487 height 144
copy p "Exomad"
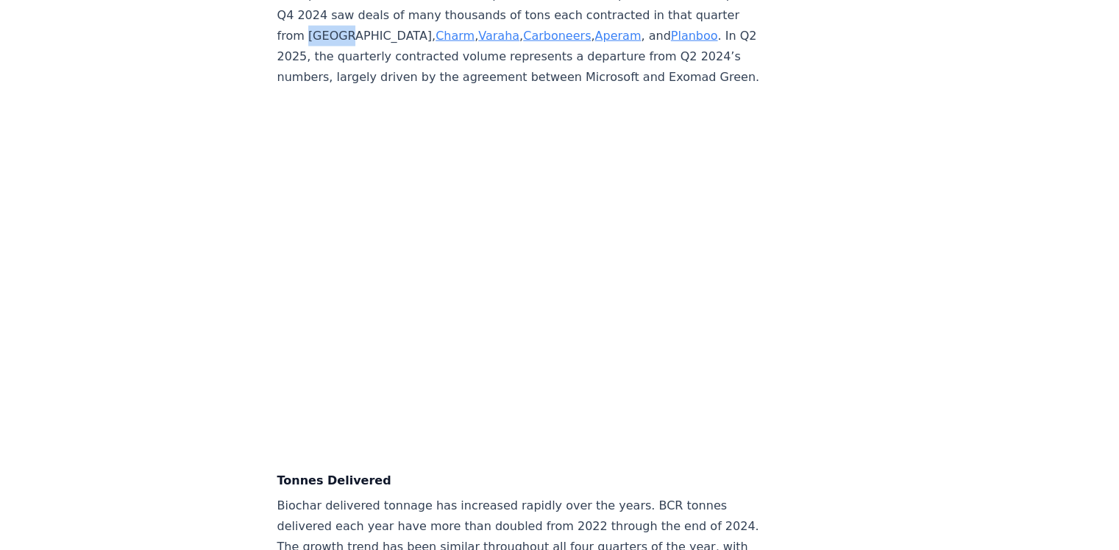
scroll to position [3384, 0]
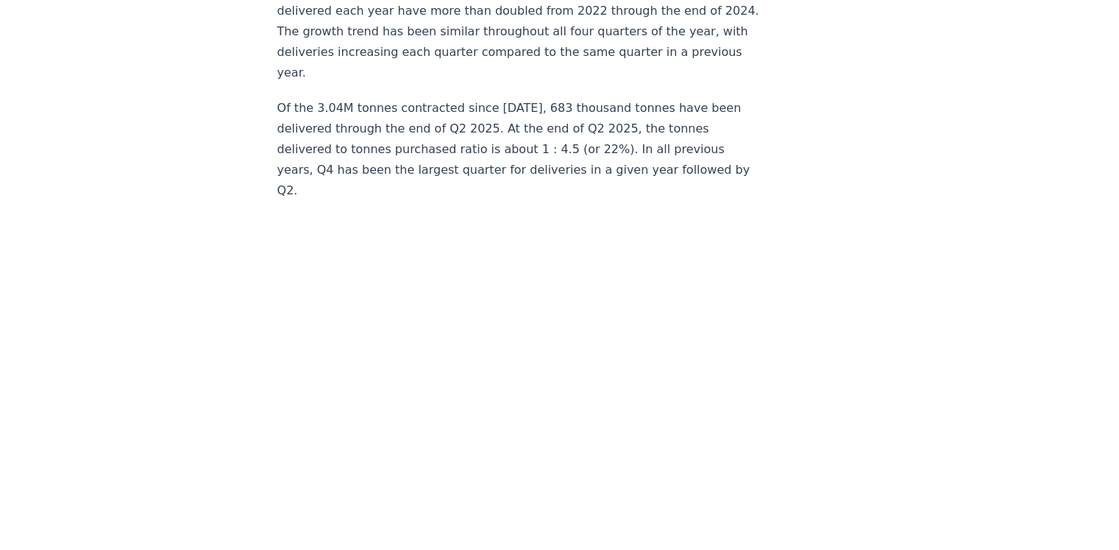
scroll to position [3899, 0]
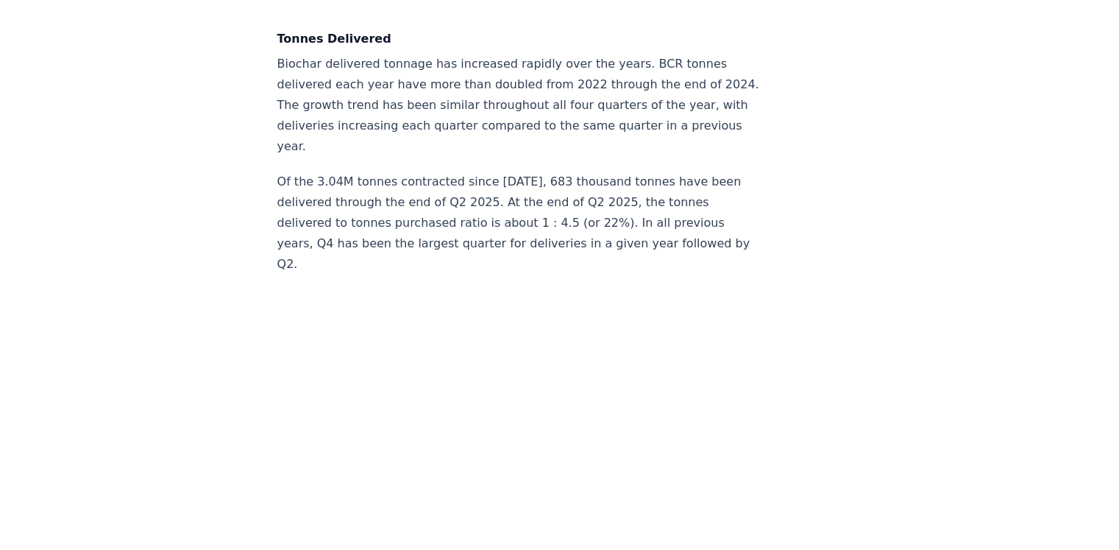
drag, startPoint x: 544, startPoint y: 483, endPoint x: 844, endPoint y: 404, distance: 311.2
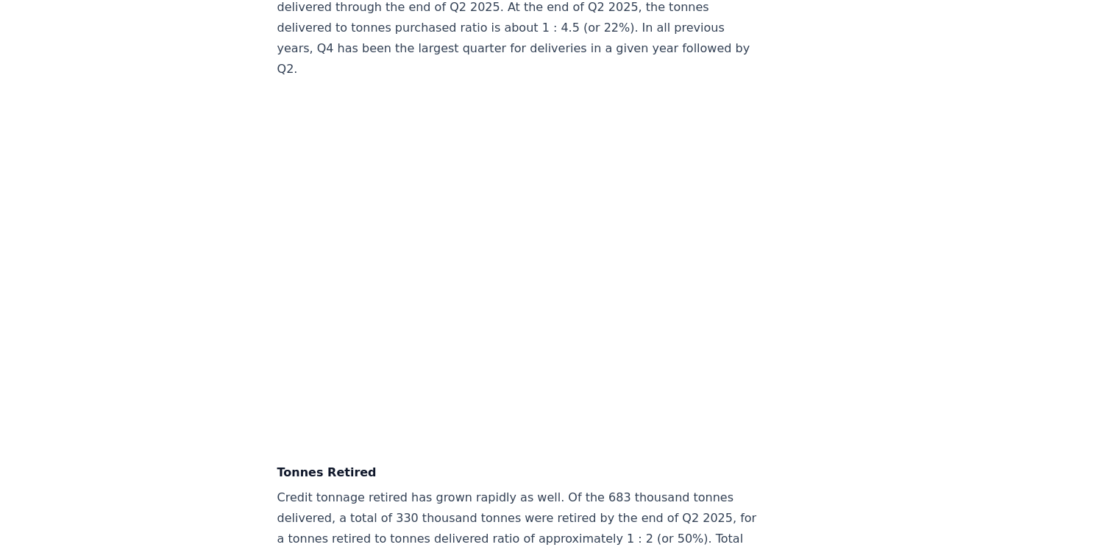
scroll to position [4119, 0]
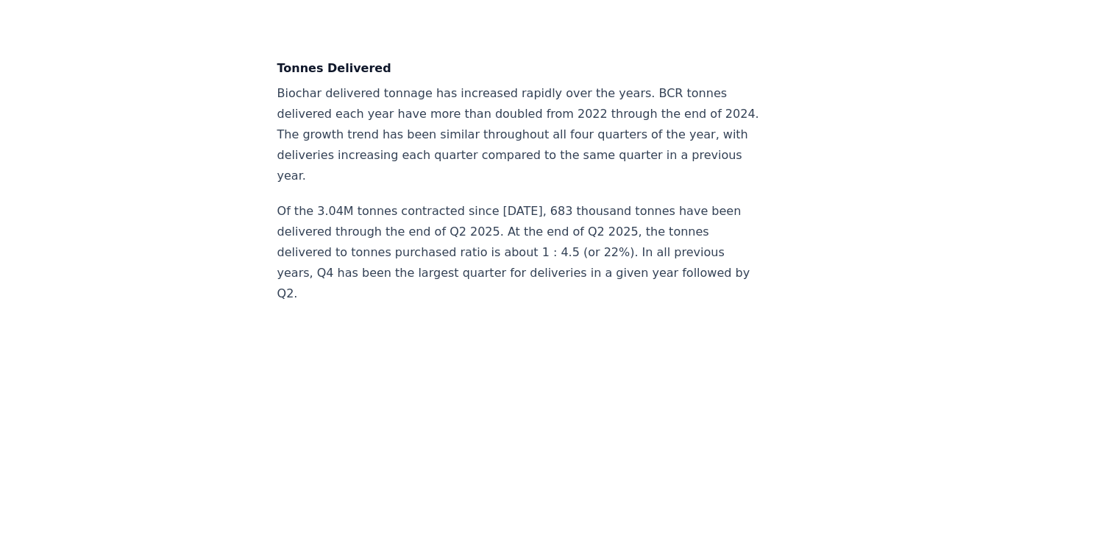
scroll to position [3899, 0]
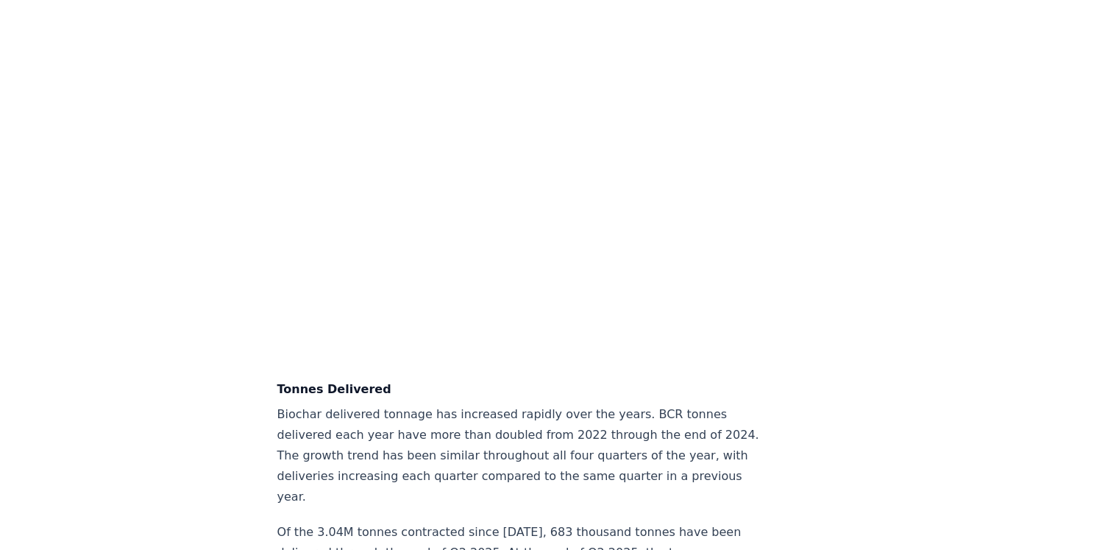
scroll to position [3531, 0]
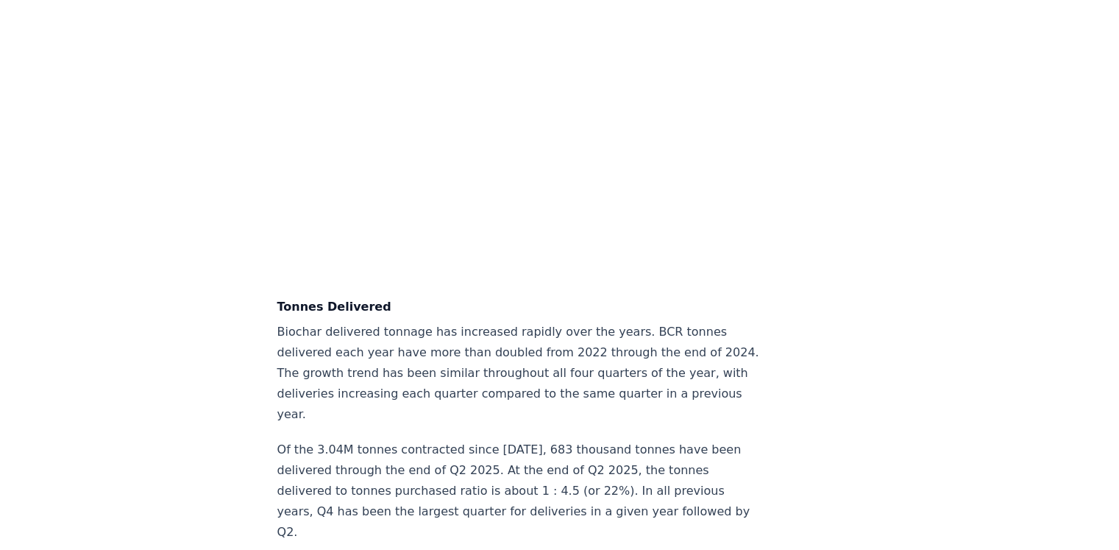
scroll to position [3825, 0]
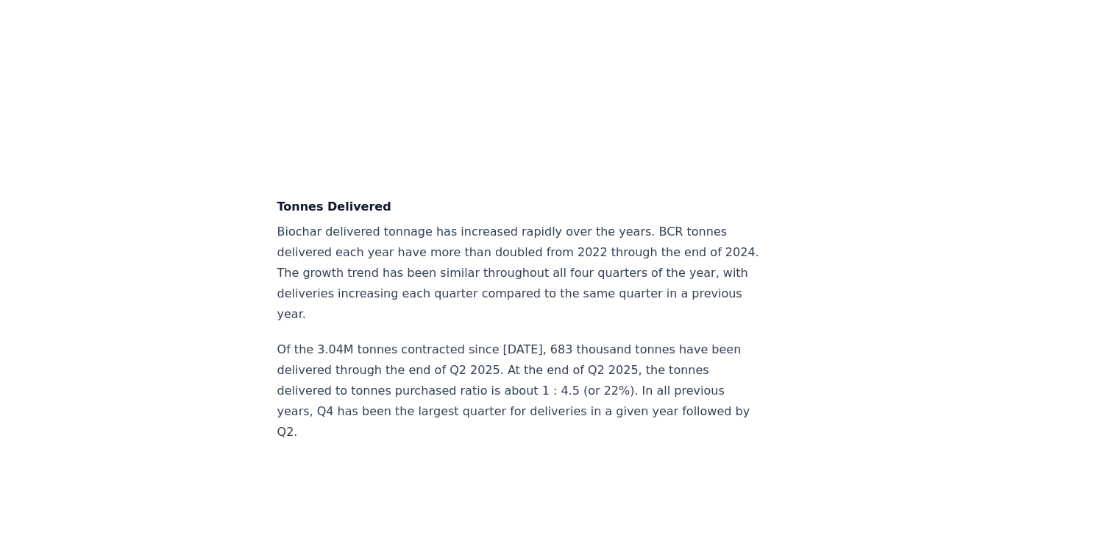
scroll to position [3531, 0]
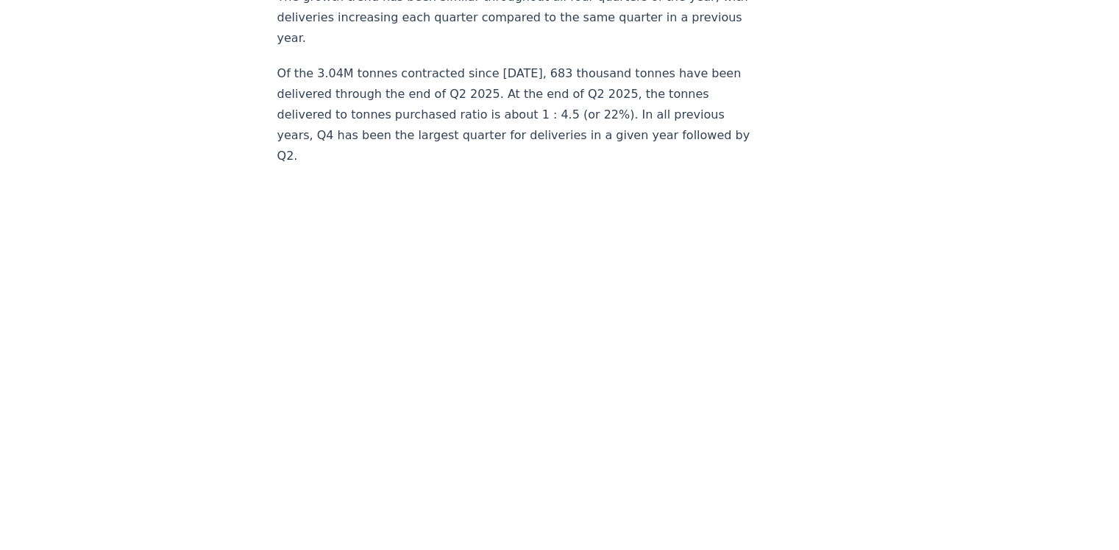
scroll to position [4046, 0]
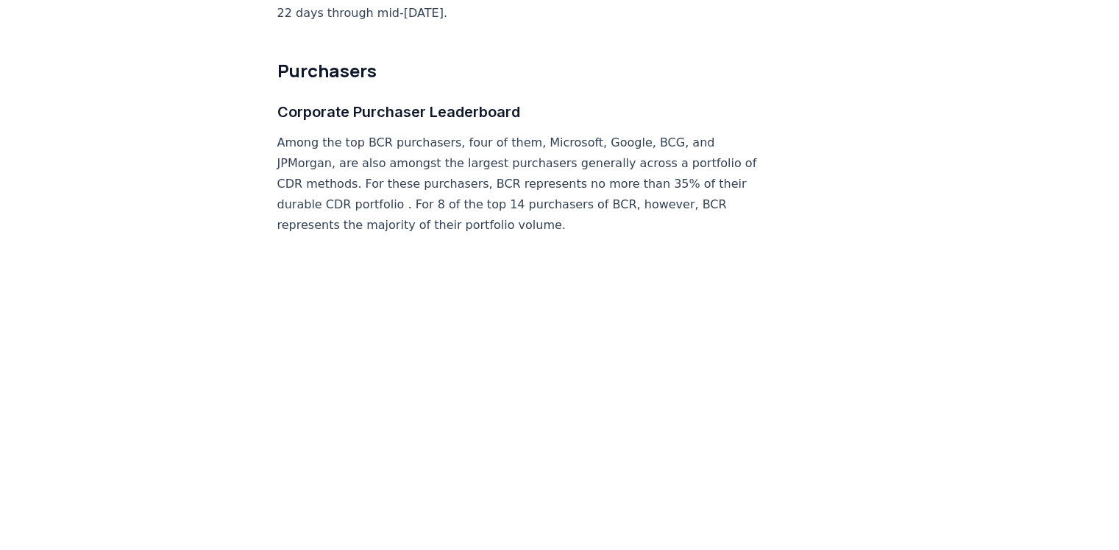
scroll to position [5296, 0]
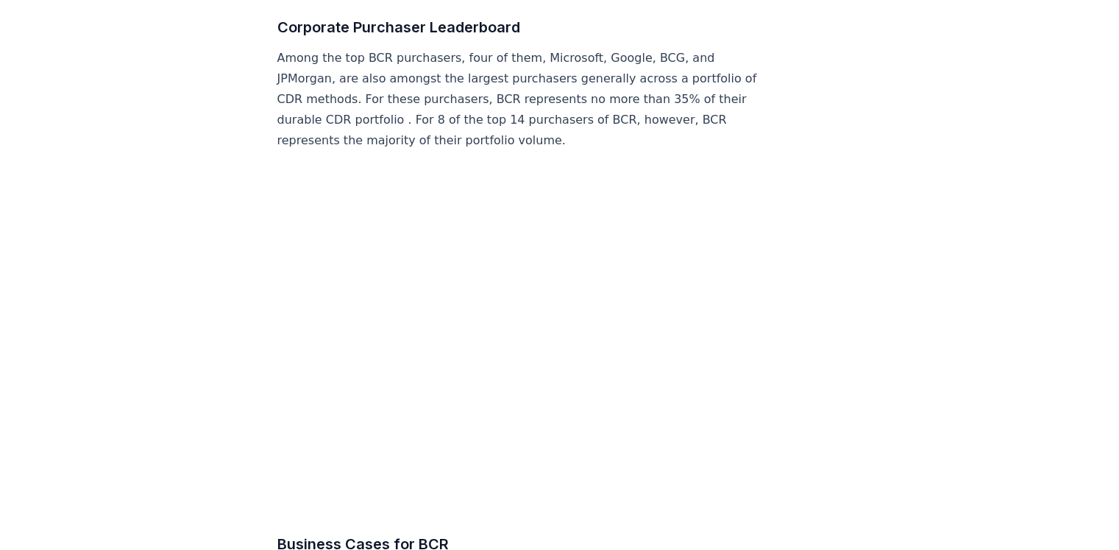
drag, startPoint x: 700, startPoint y: 257, endPoint x: 839, endPoint y: 275, distance: 139.5
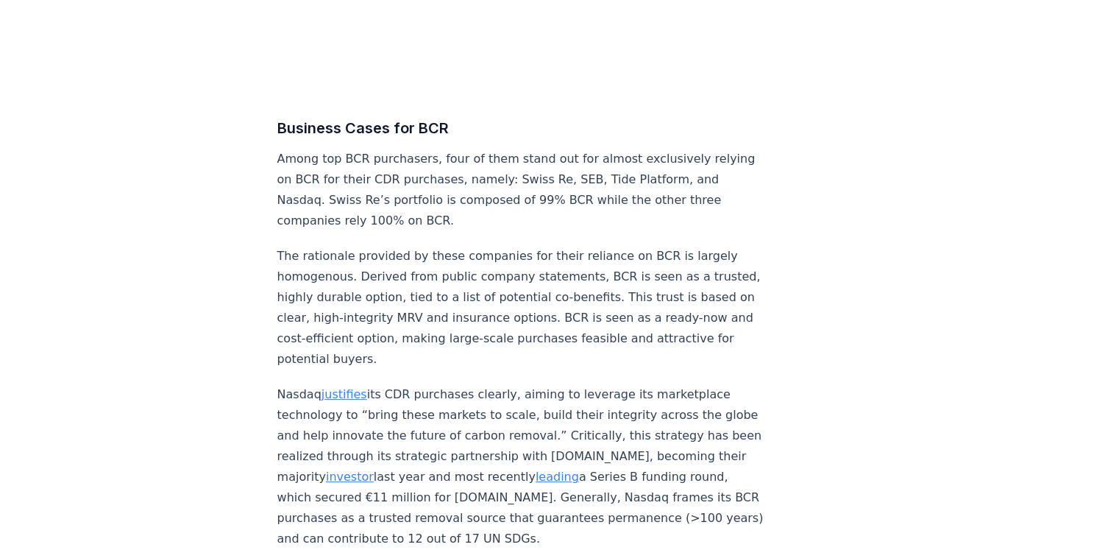
scroll to position [5738, 0]
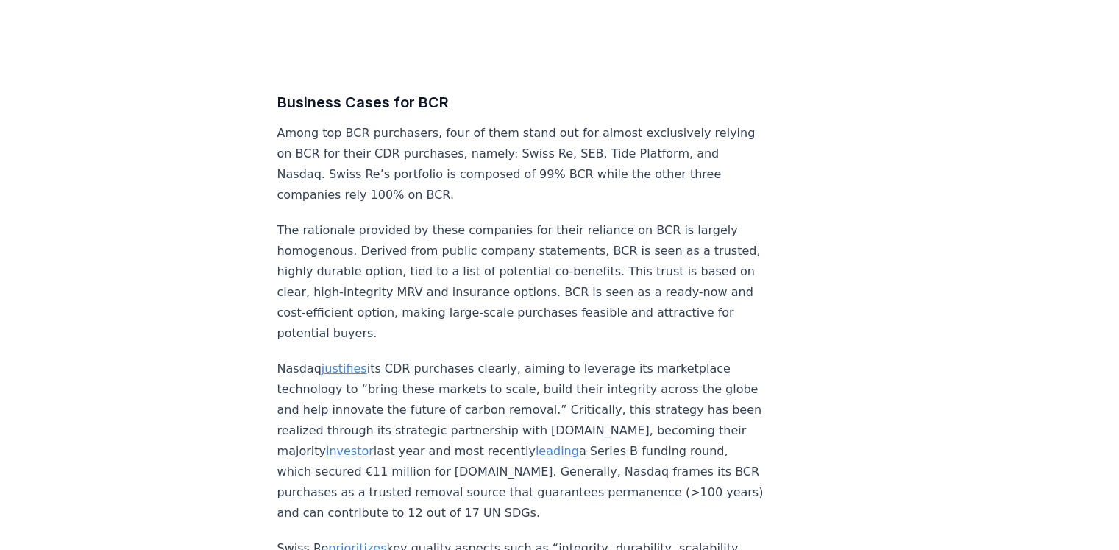
click at [485, 150] on p "Among top BCR purchasers, four of them stand out for almost exclusively relying…" at bounding box center [520, 164] width 487 height 82
drag, startPoint x: 605, startPoint y: 148, endPoint x: 584, endPoint y: 148, distance: 20.6
click at [584, 148] on p "Among top BCR purchasers, four of them stand out for almost exclusively relying…" at bounding box center [520, 164] width 487 height 82
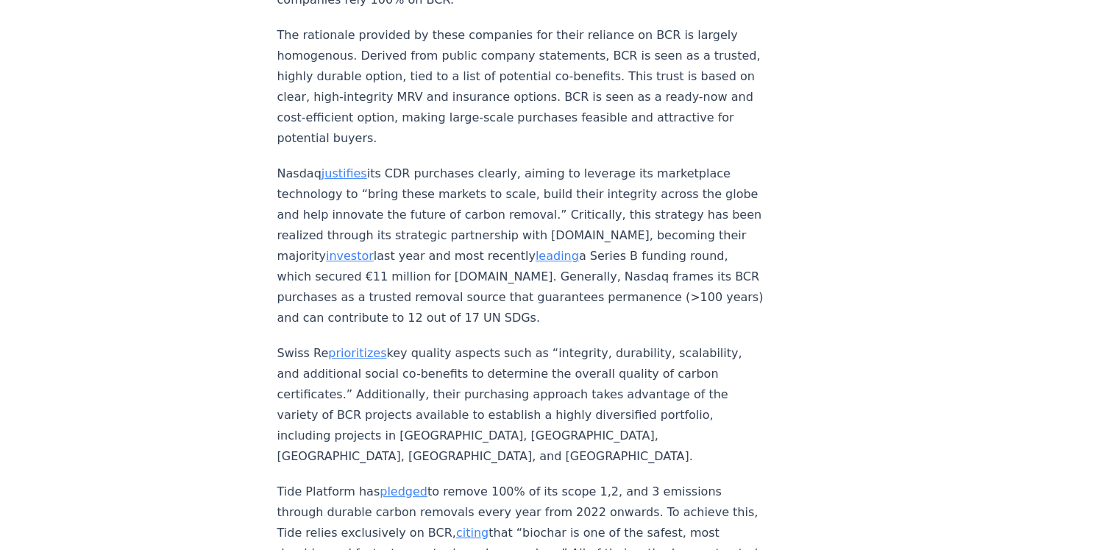
scroll to position [5959, 0]
